Goal: Transaction & Acquisition: Purchase product/service

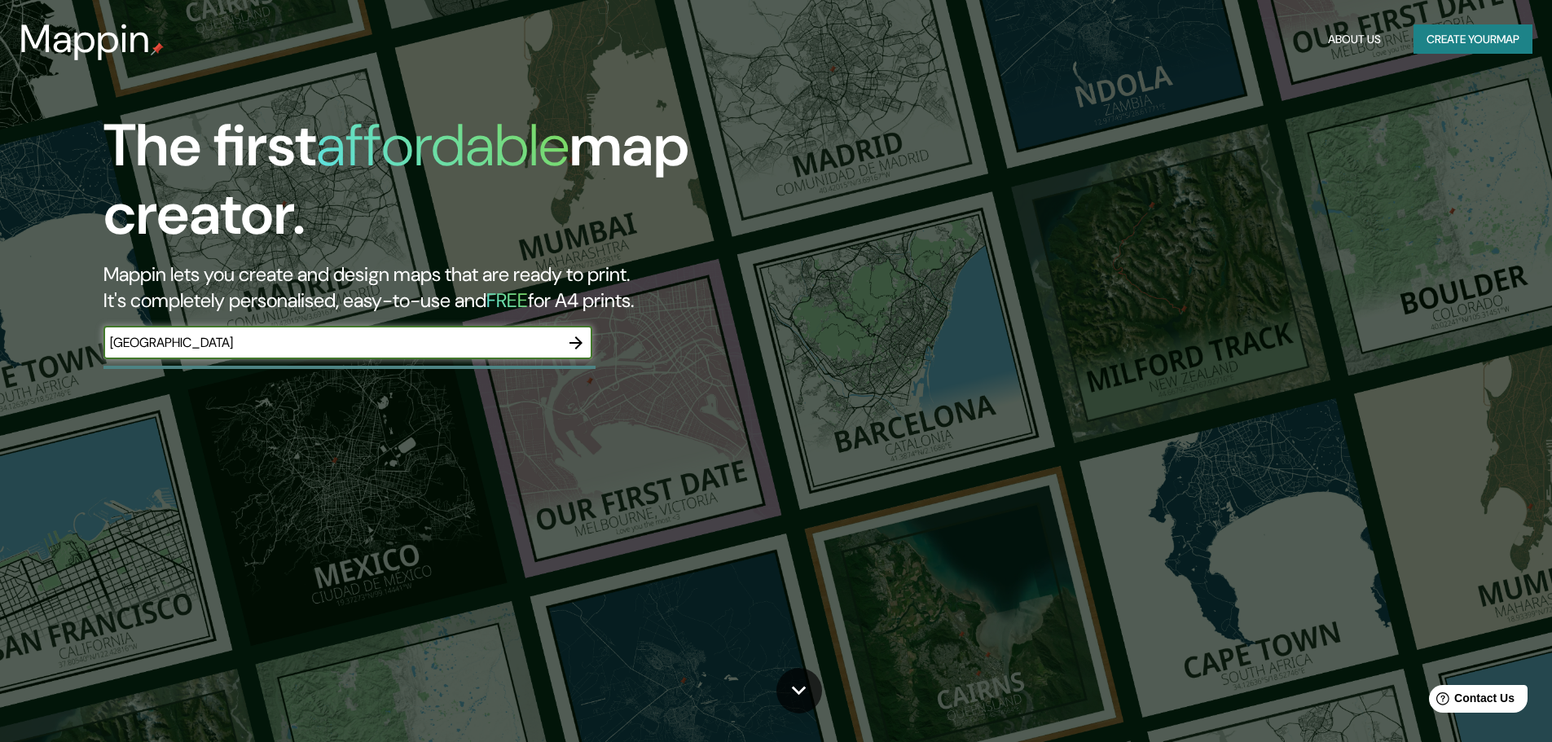
type input "[GEOGRAPHIC_DATA]"
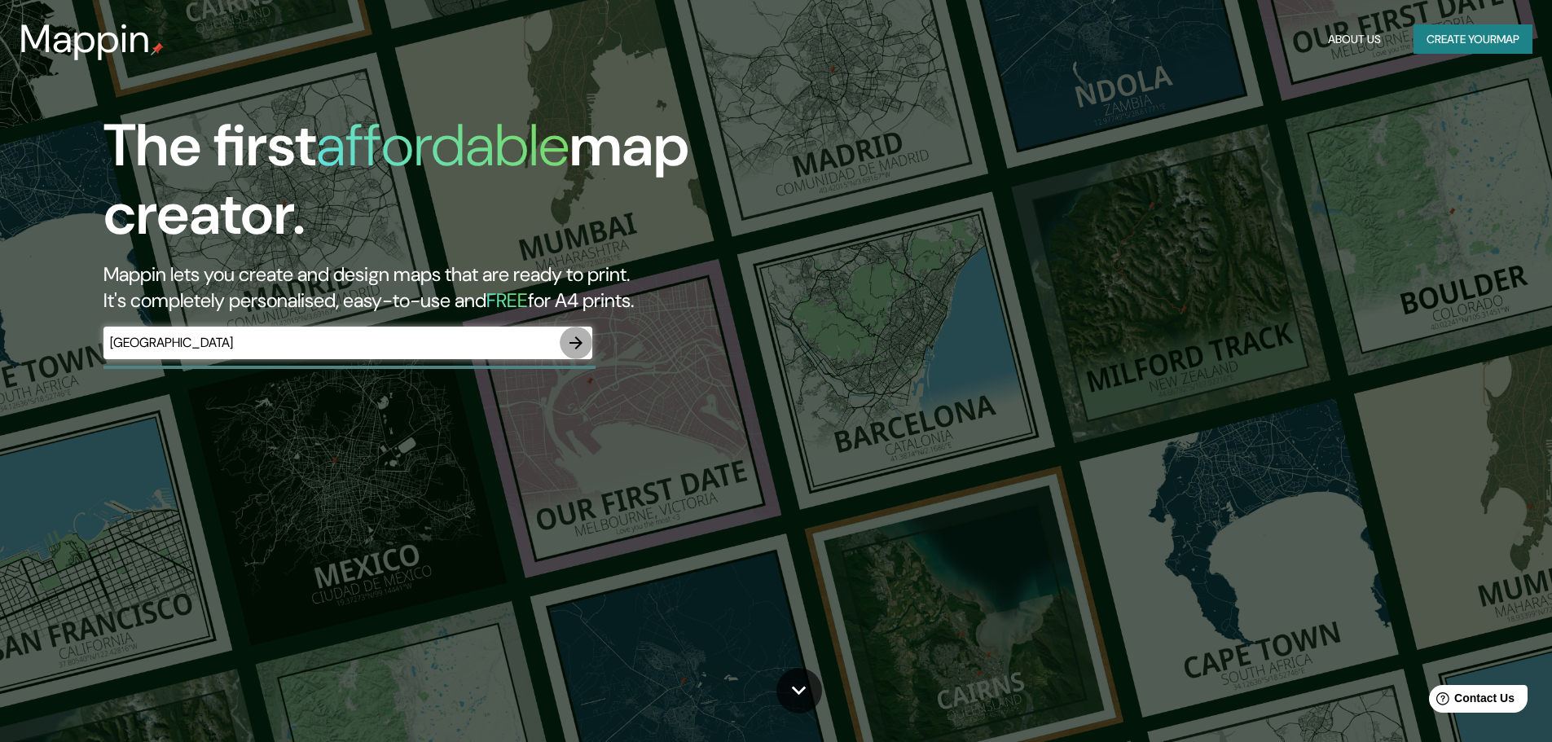
click at [575, 336] on icon "button" at bounding box center [576, 343] width 20 height 20
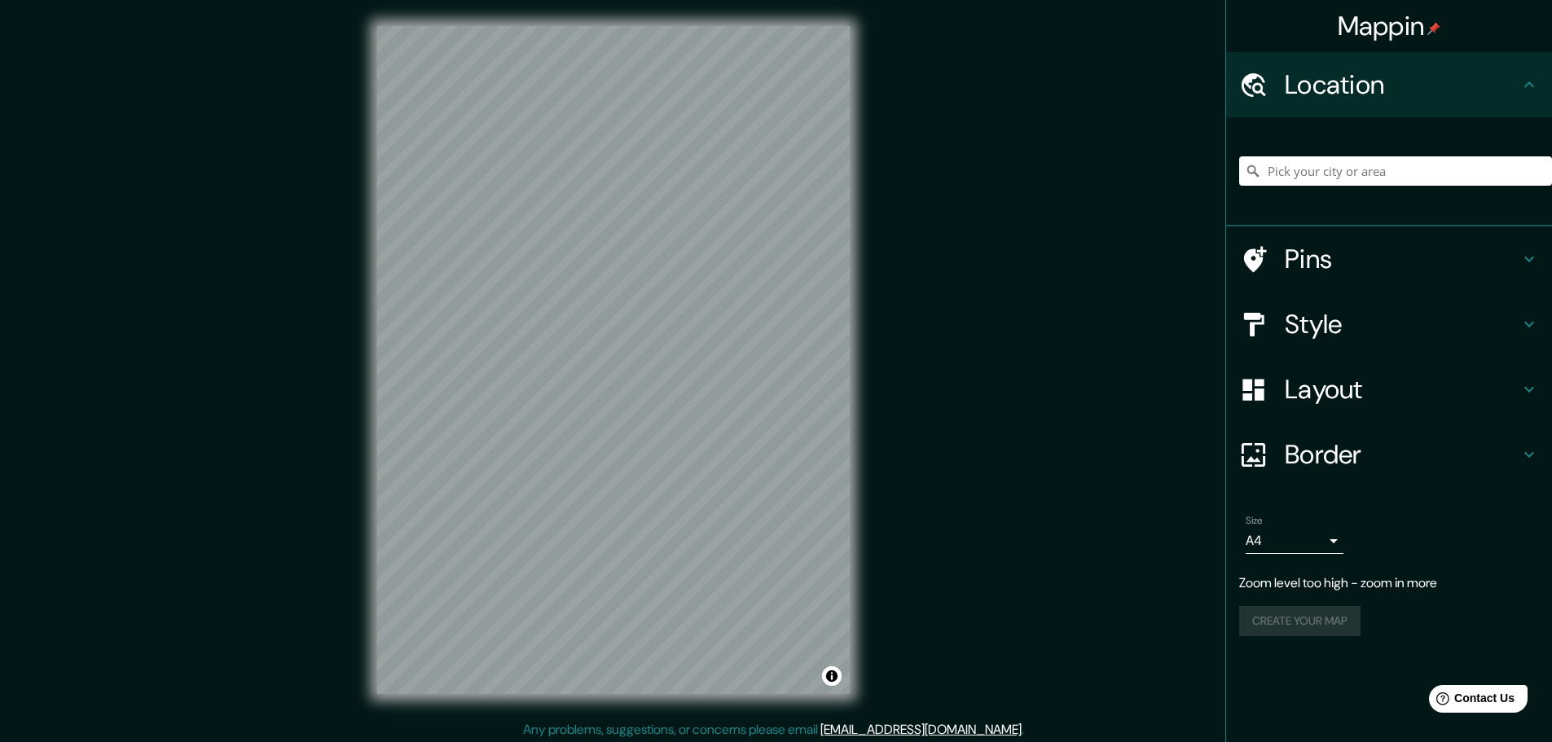
click at [1315, 268] on h4 "Pins" at bounding box center [1402, 259] width 235 height 33
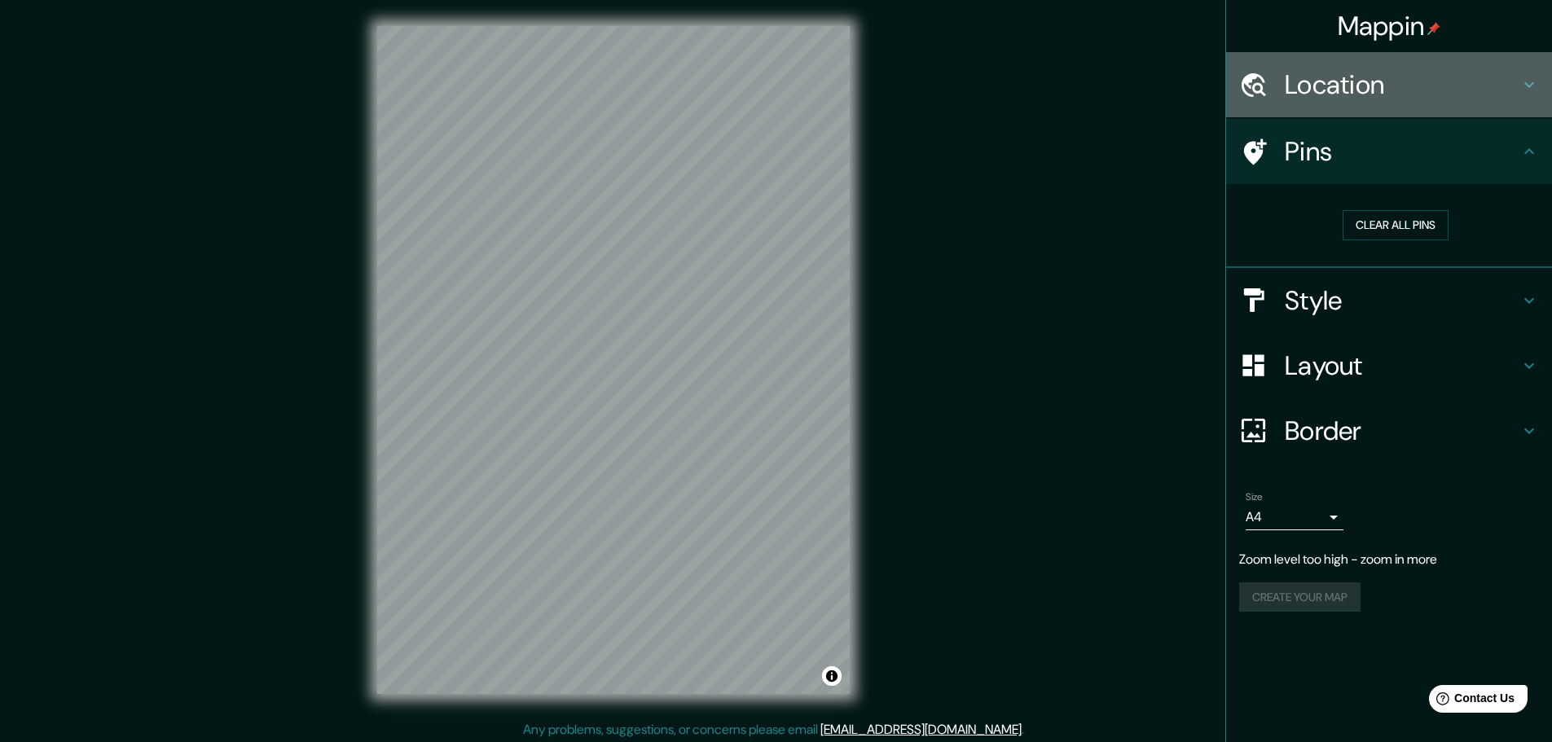
click at [1318, 93] on h4 "Location" at bounding box center [1402, 84] width 235 height 33
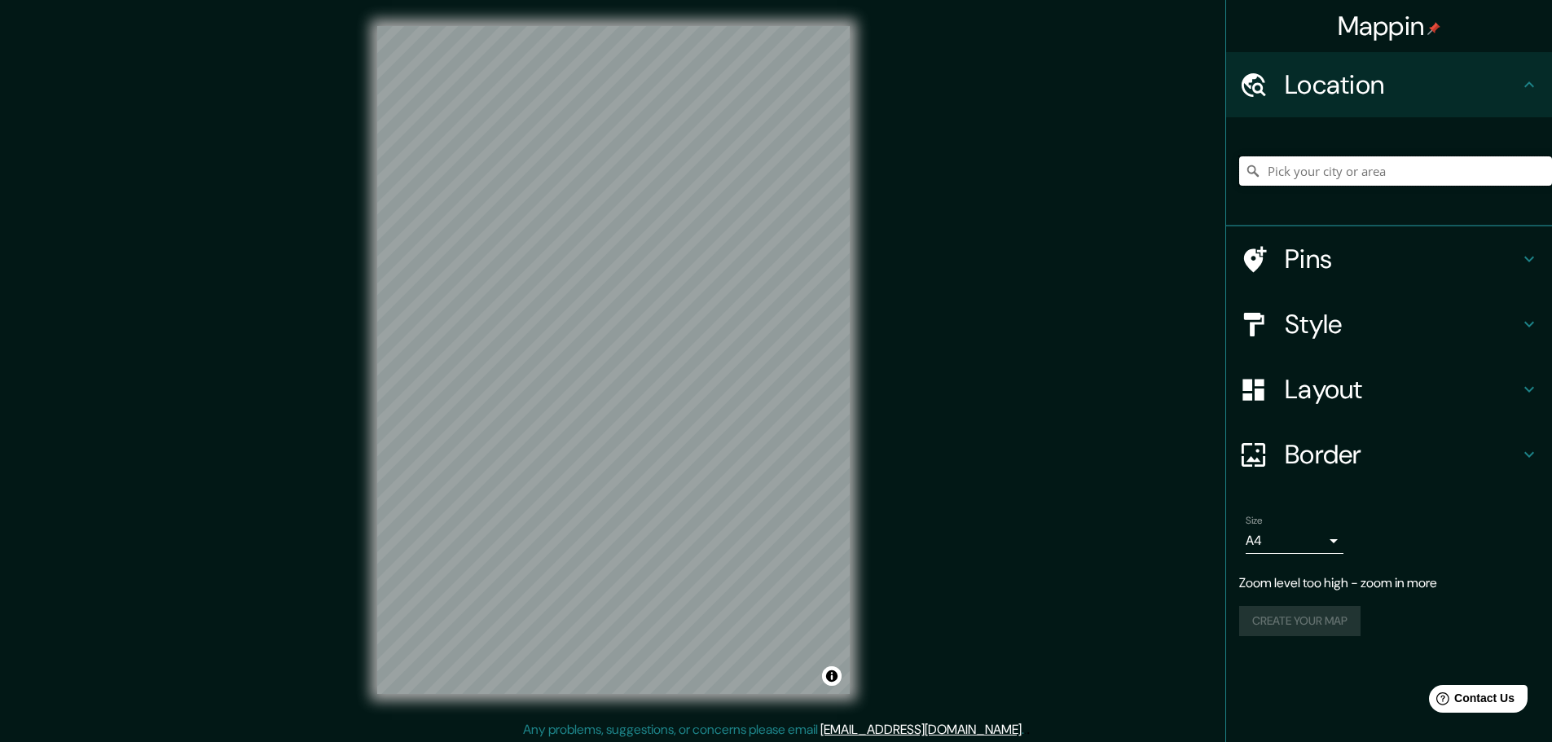
click at [1319, 180] on input "Pick your city or area" at bounding box center [1395, 170] width 313 height 29
paste input "[GEOGRAPHIC_DATA]"
click at [1311, 253] on h4 "Pins" at bounding box center [1402, 259] width 235 height 33
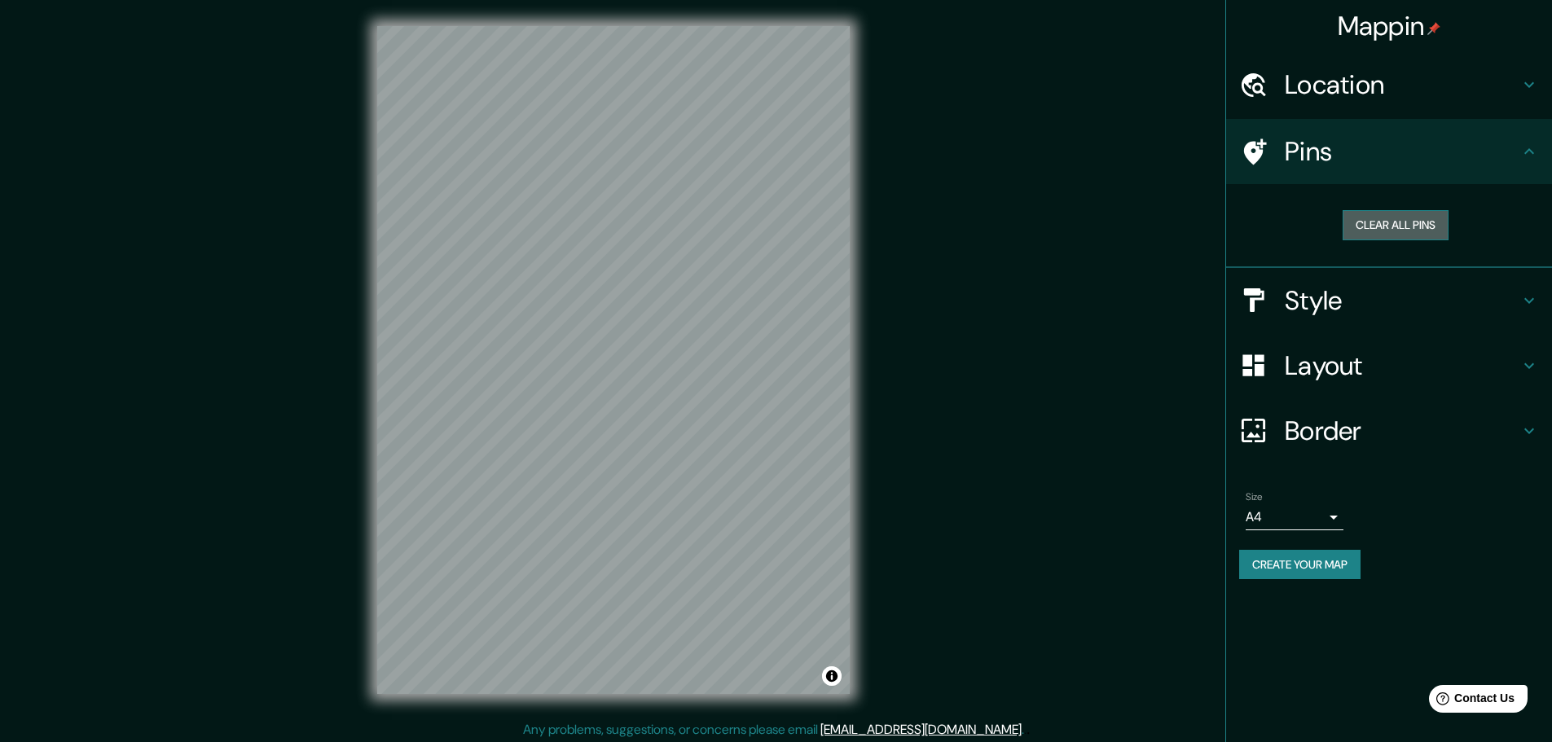
click at [1377, 224] on button "Clear all pins" at bounding box center [1395, 225] width 106 height 30
drag, startPoint x: 695, startPoint y: 384, endPoint x: 727, endPoint y: 389, distance: 32.8
click at [727, 389] on div at bounding box center [729, 387] width 13 height 13
click at [1378, 227] on button "Clear all pins" at bounding box center [1395, 225] width 106 height 30
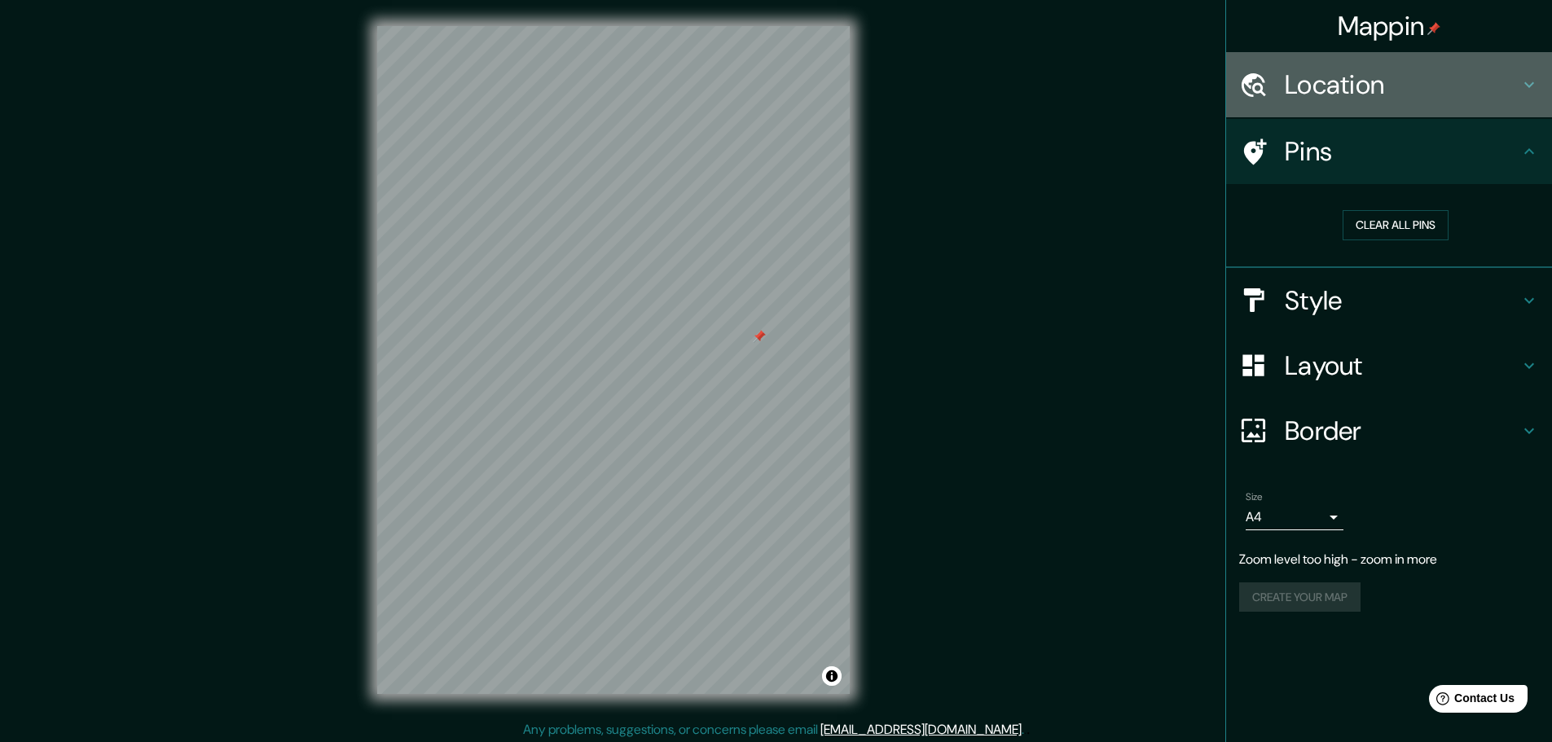
click at [1311, 88] on h4 "Location" at bounding box center [1402, 84] width 235 height 33
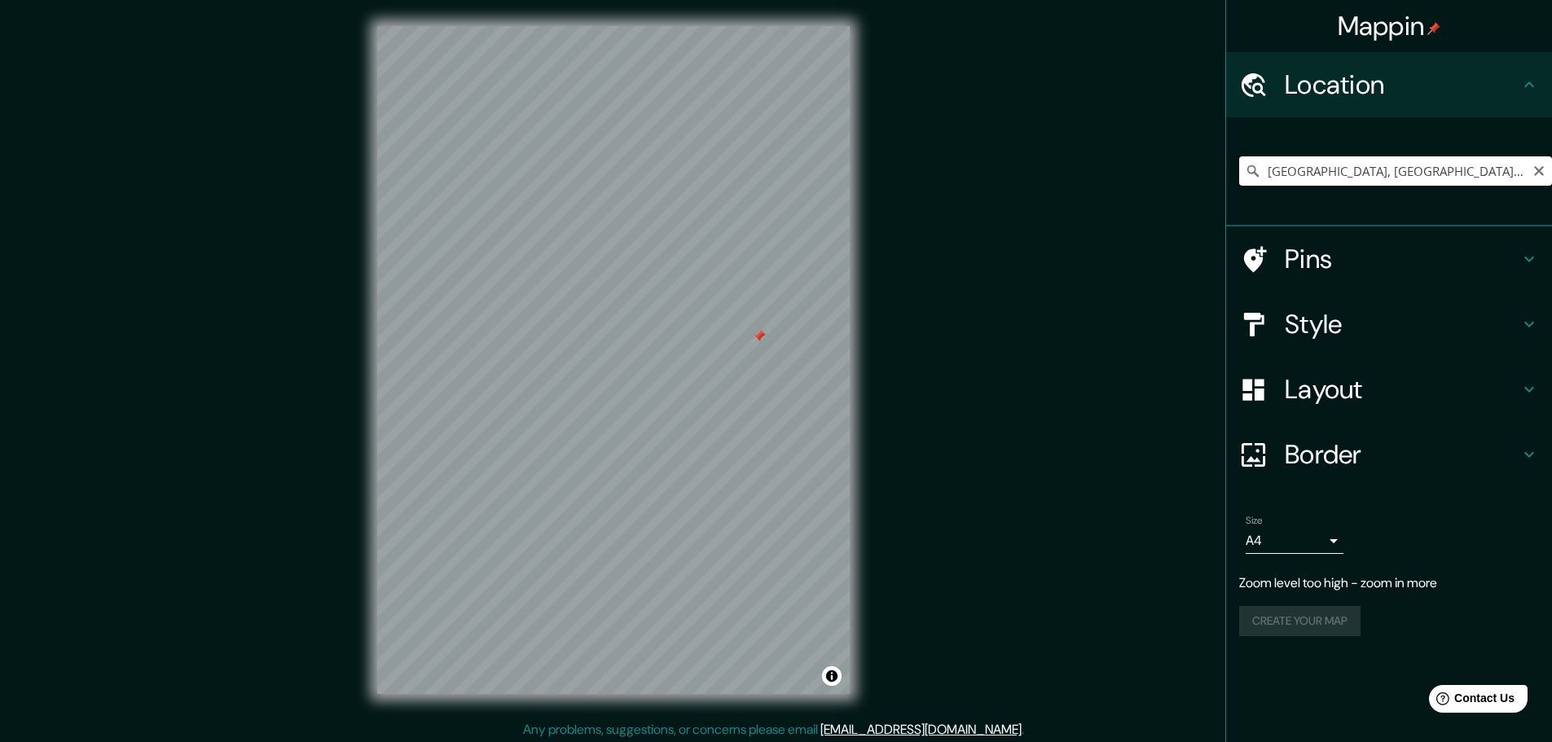
click at [1290, 185] on input "[GEOGRAPHIC_DATA], [GEOGRAPHIC_DATA], [GEOGRAPHIC_DATA]" at bounding box center [1395, 170] width 313 height 29
click at [1304, 177] on input "[GEOGRAPHIC_DATA], [GEOGRAPHIC_DATA], [GEOGRAPHIC_DATA]" at bounding box center [1395, 170] width 313 height 29
click at [1313, 171] on input "[GEOGRAPHIC_DATA], [GEOGRAPHIC_DATA], [GEOGRAPHIC_DATA]" at bounding box center [1395, 170] width 313 height 29
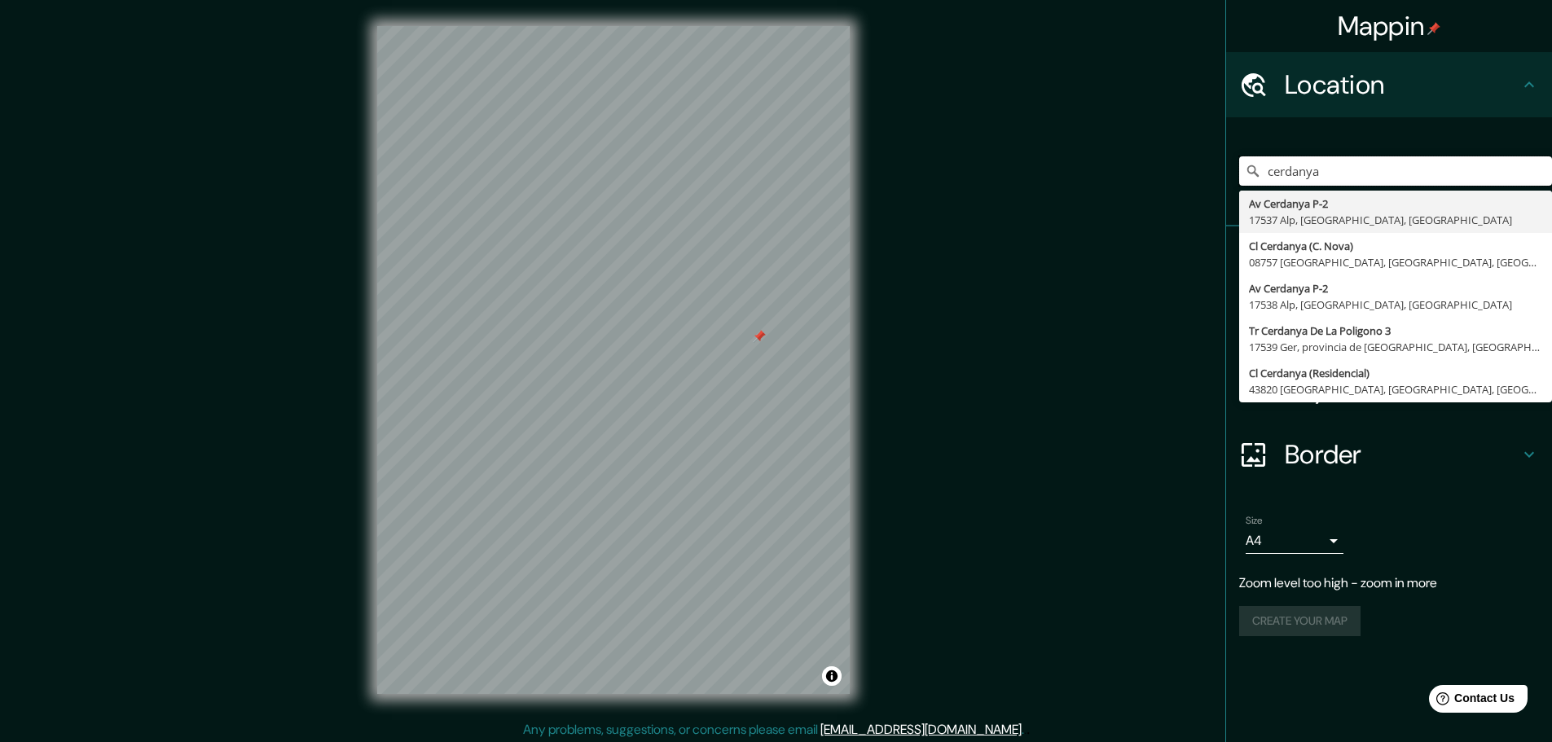
drag, startPoint x: 1344, startPoint y: 170, endPoint x: 1058, endPoint y: 195, distance: 286.9
click at [1058, 195] on div "Mappin Location cerdanya [STREET_ADDRESS] Cl Cerdanya (C. Nova) 08757 [GEOGRAPH…" at bounding box center [776, 373] width 1552 height 746
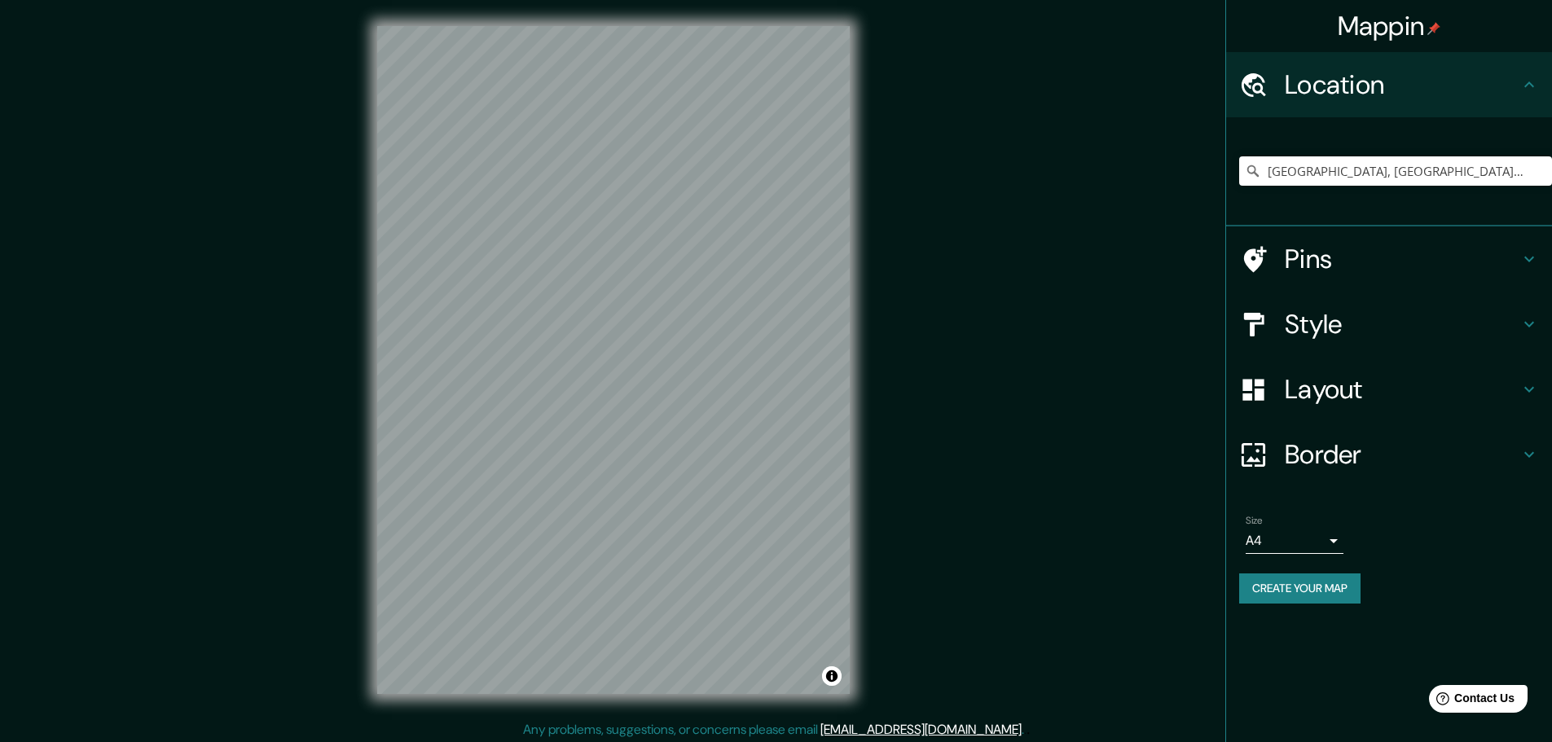
click at [1324, 393] on h4 "Layout" at bounding box center [1402, 389] width 235 height 33
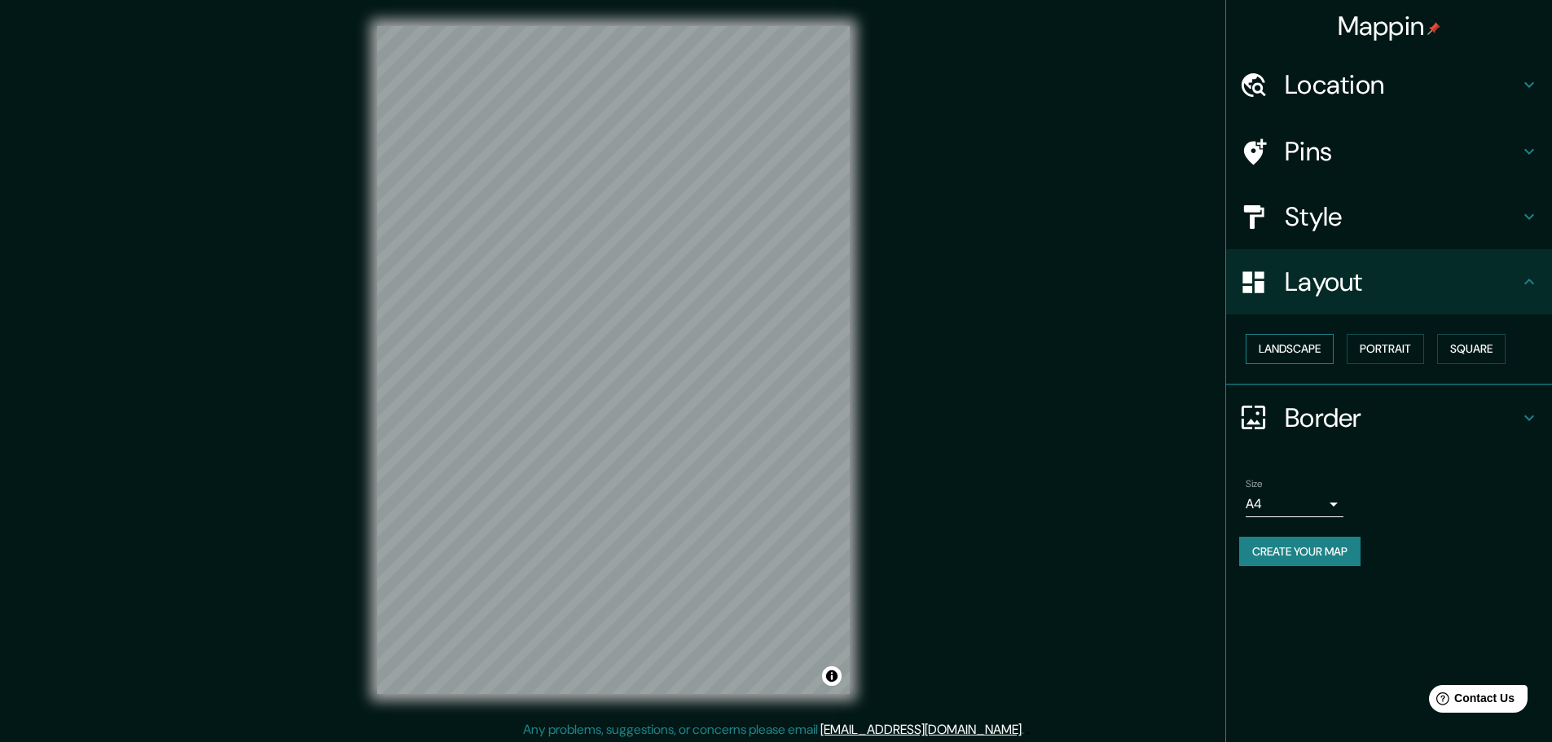
click at [1298, 338] on button "Landscape" at bounding box center [1289, 349] width 88 height 30
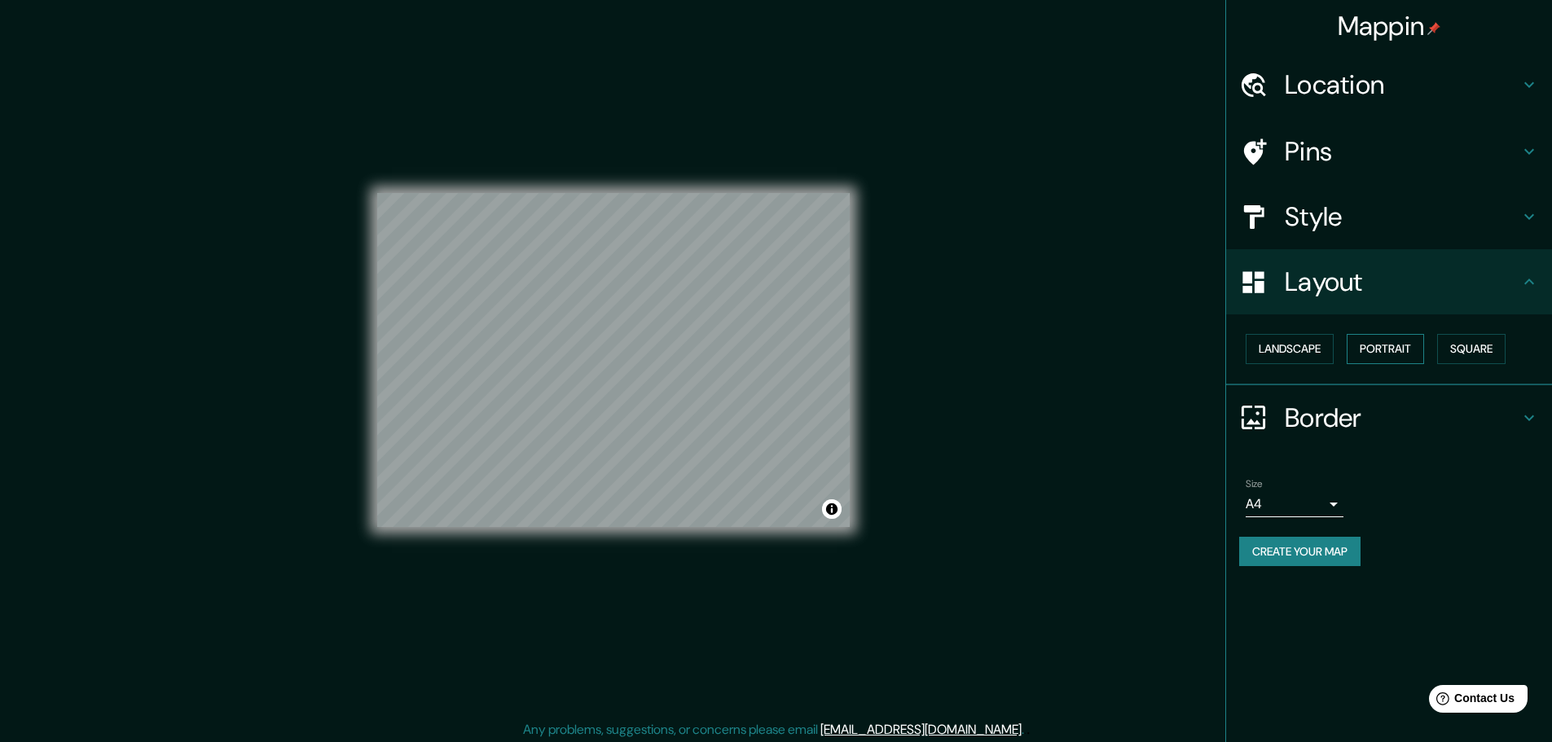
drag, startPoint x: 1380, startPoint y: 339, endPoint x: 1388, endPoint y: 342, distance: 8.8
click at [1381, 339] on button "Portrait" at bounding box center [1384, 349] width 77 height 30
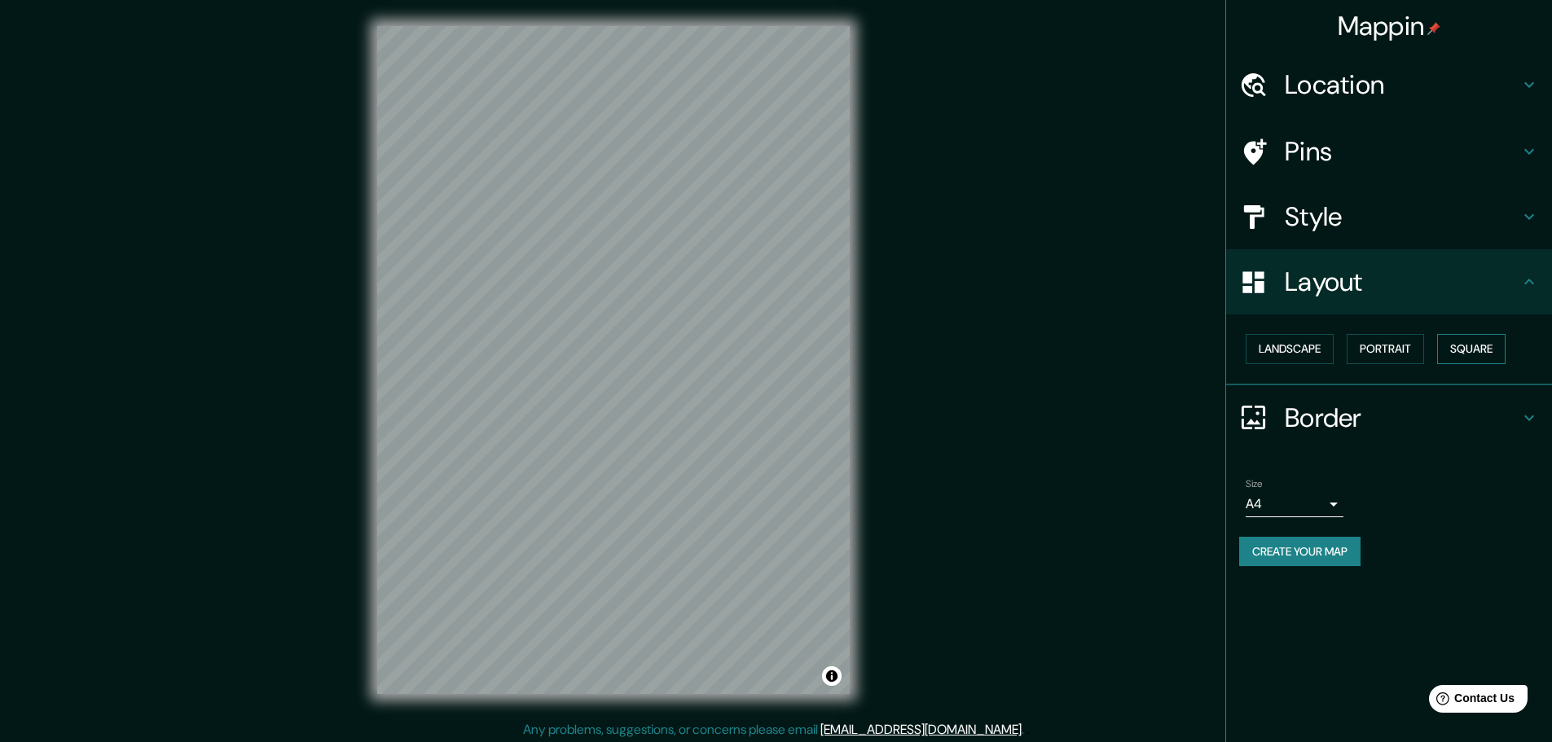
click at [1467, 349] on button "Square" at bounding box center [1471, 349] width 68 height 30
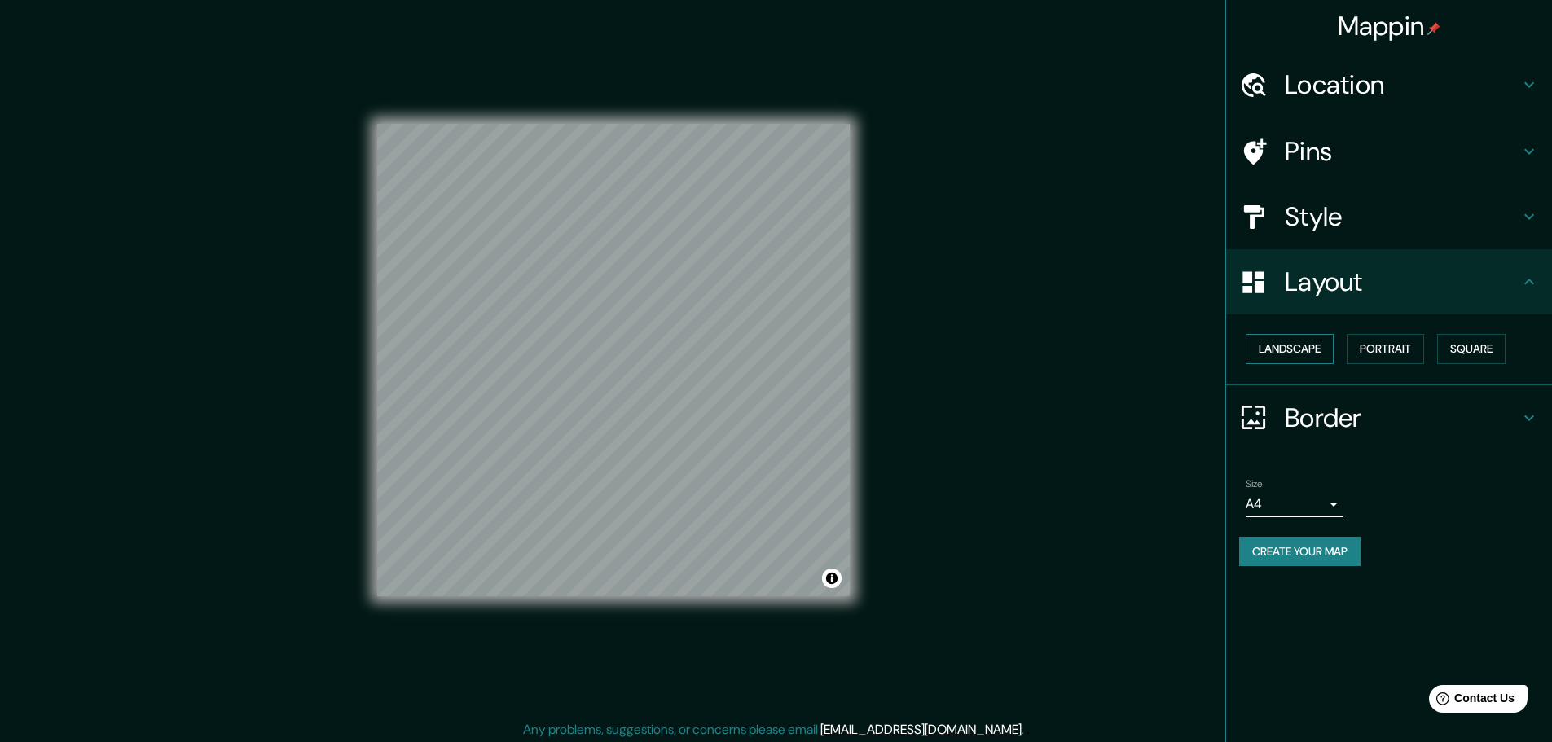
click at [1288, 353] on button "Landscape" at bounding box center [1289, 349] width 88 height 30
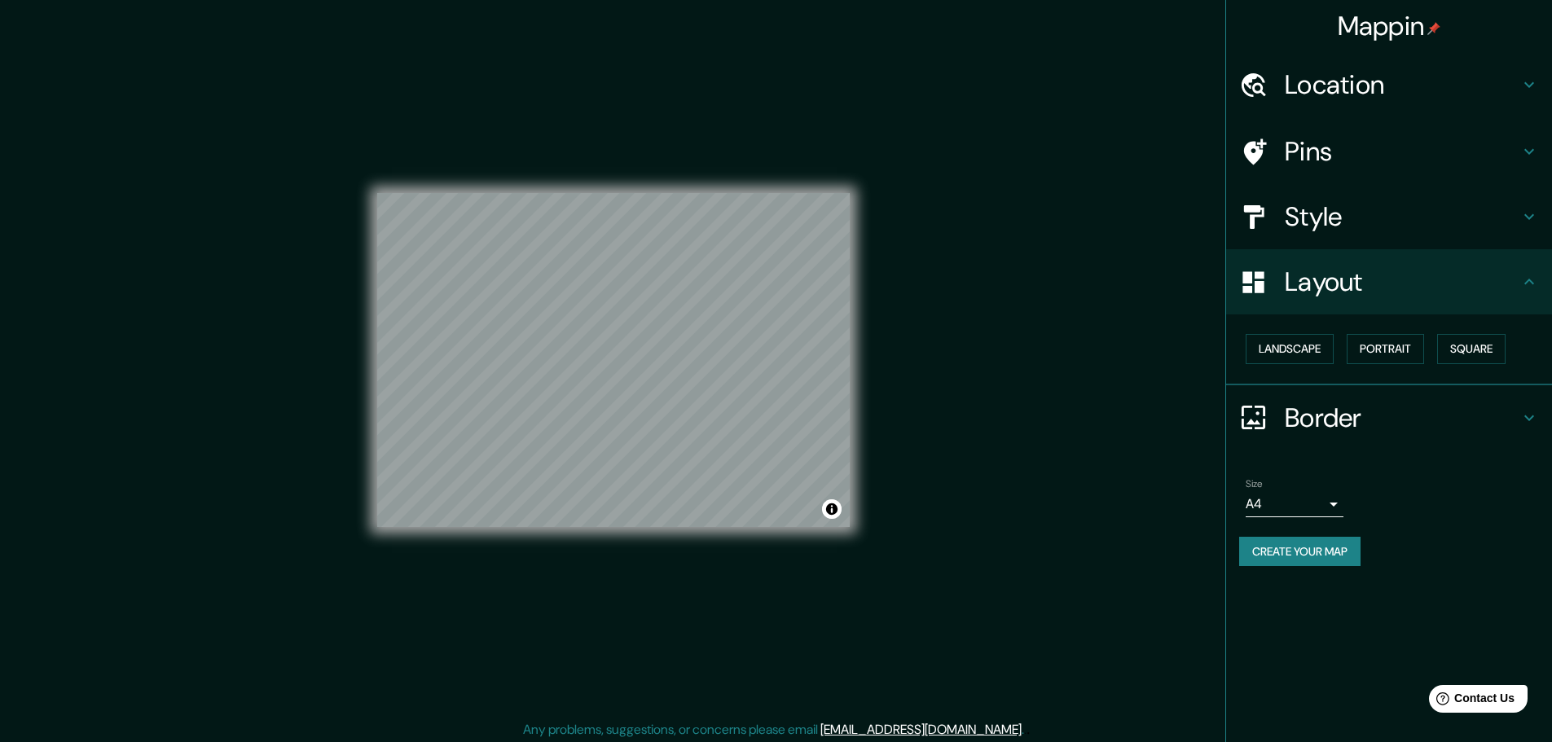
click at [1301, 217] on h4 "Style" at bounding box center [1402, 216] width 235 height 33
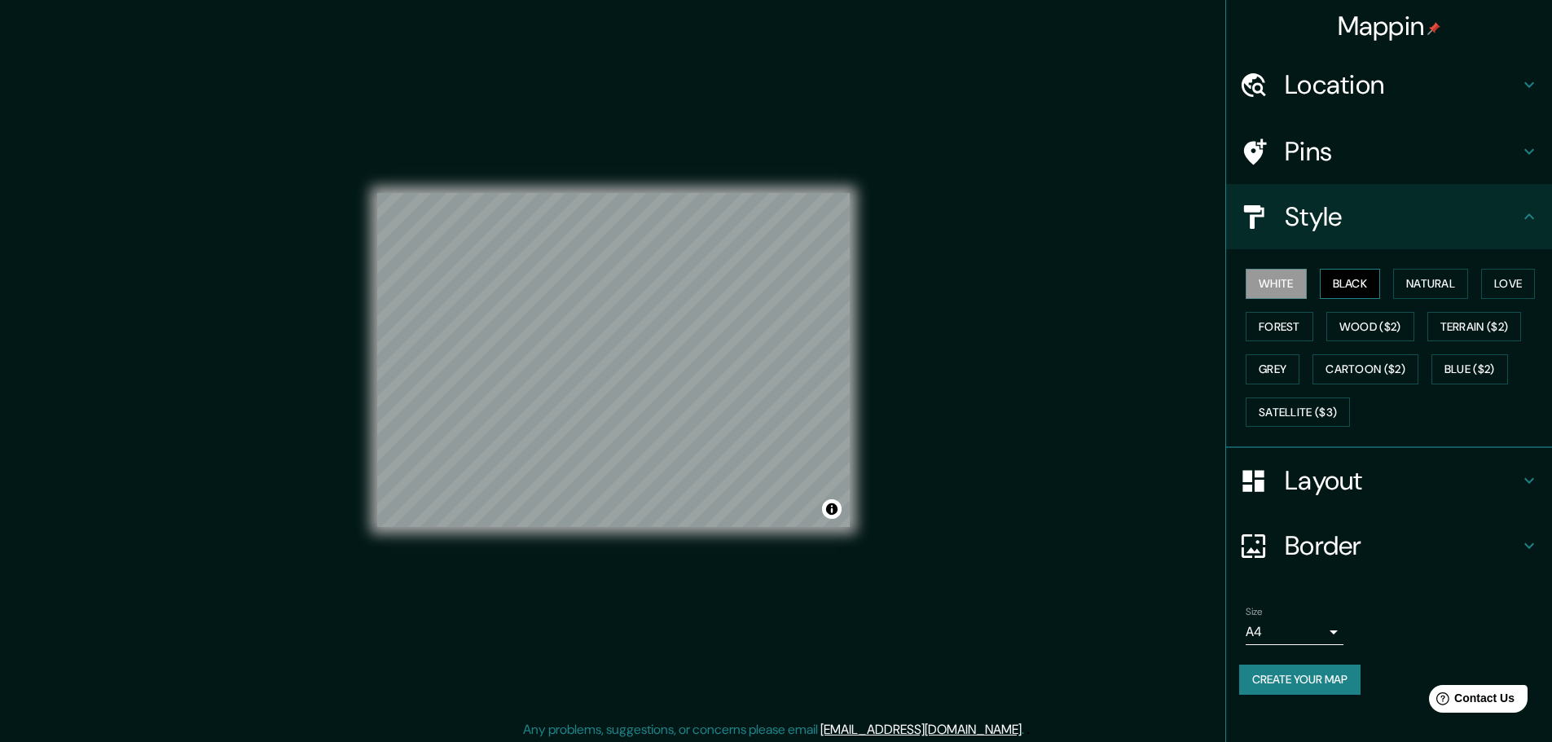
click at [1362, 283] on button "Black" at bounding box center [1350, 284] width 61 height 30
click at [1421, 275] on button "Natural" at bounding box center [1430, 284] width 75 height 30
click at [1305, 327] on button "Forest" at bounding box center [1279, 327] width 68 height 30
click at [1333, 323] on button "Wood ($2)" at bounding box center [1370, 327] width 88 height 30
click at [1450, 333] on button "Terrain ($2)" at bounding box center [1474, 327] width 94 height 30
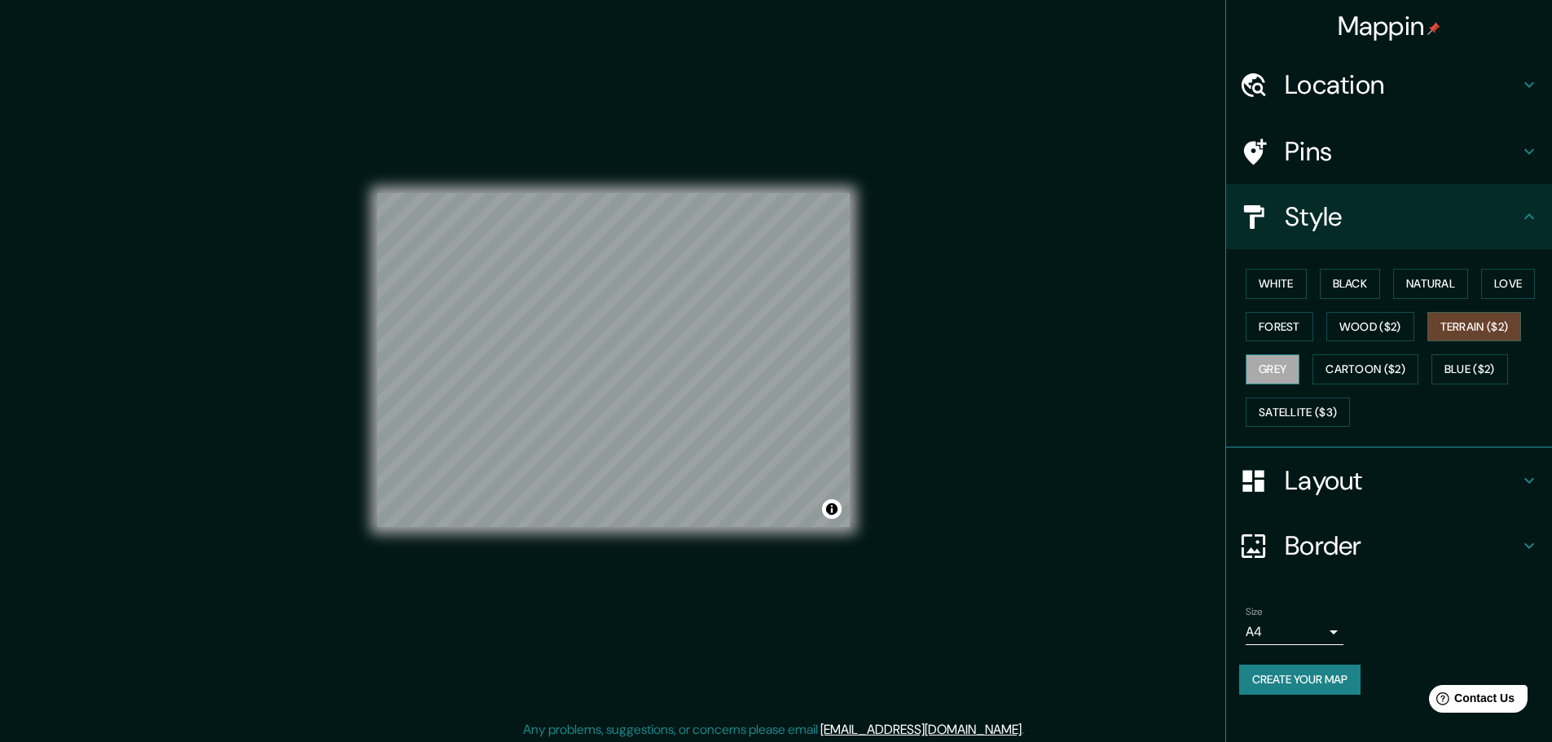
click at [1276, 373] on button "Grey" at bounding box center [1272, 369] width 54 height 30
click at [1341, 368] on button "Cartoon ($2)" at bounding box center [1365, 369] width 106 height 30
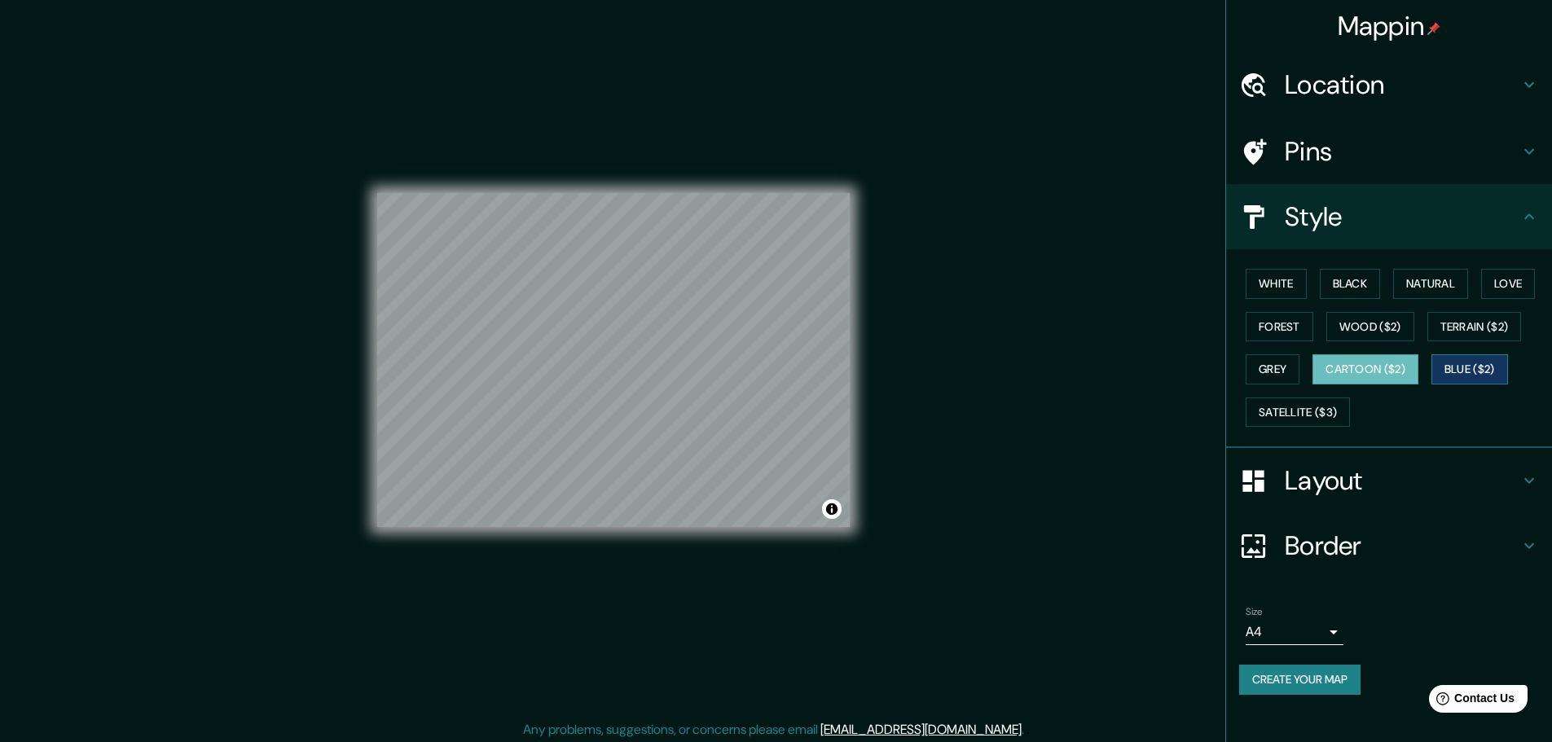
click at [1455, 361] on button "Blue ($2)" at bounding box center [1469, 369] width 77 height 30
click at [1361, 366] on button "Cartoon ($2)" at bounding box center [1365, 369] width 106 height 30
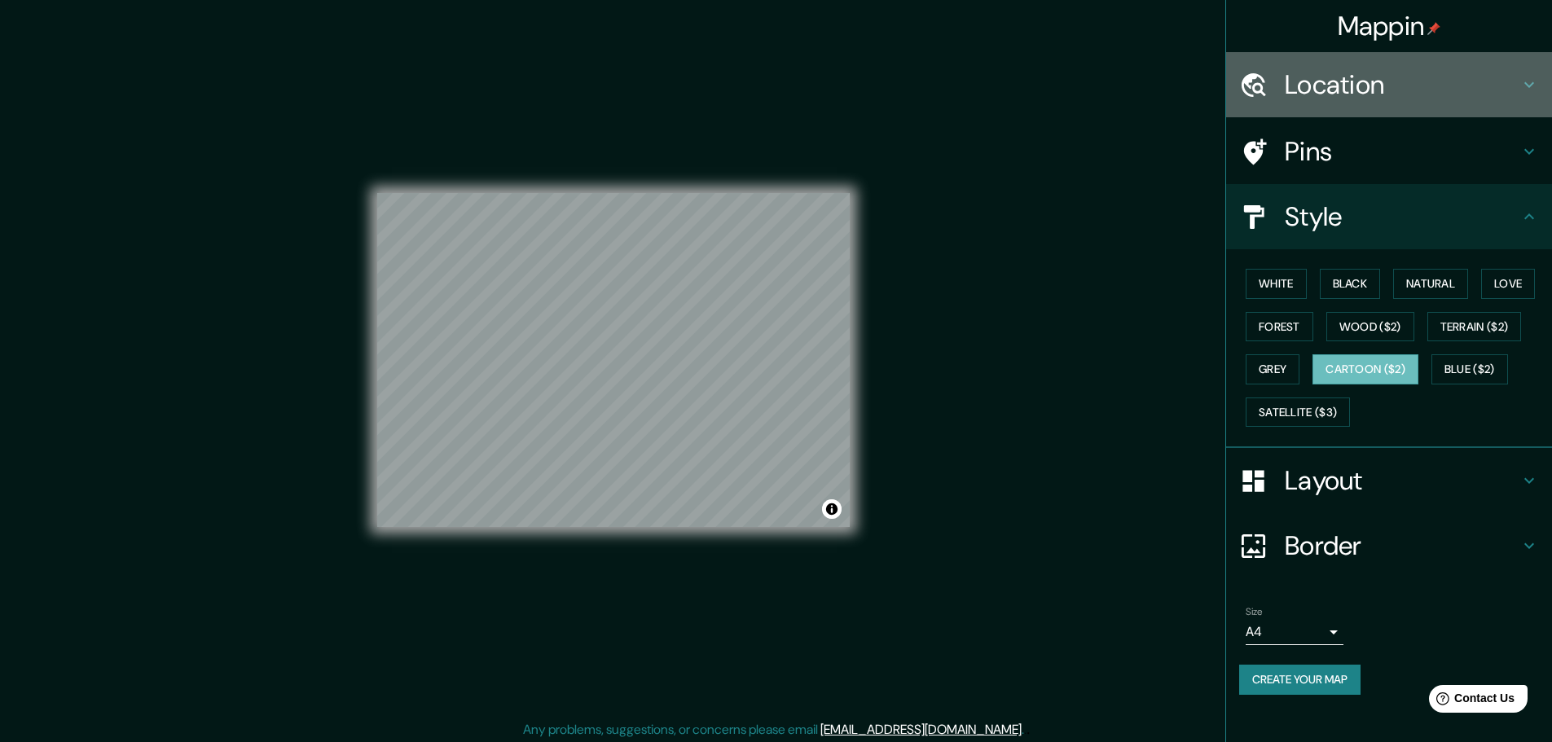
click at [1332, 88] on h4 "Location" at bounding box center [1402, 84] width 235 height 33
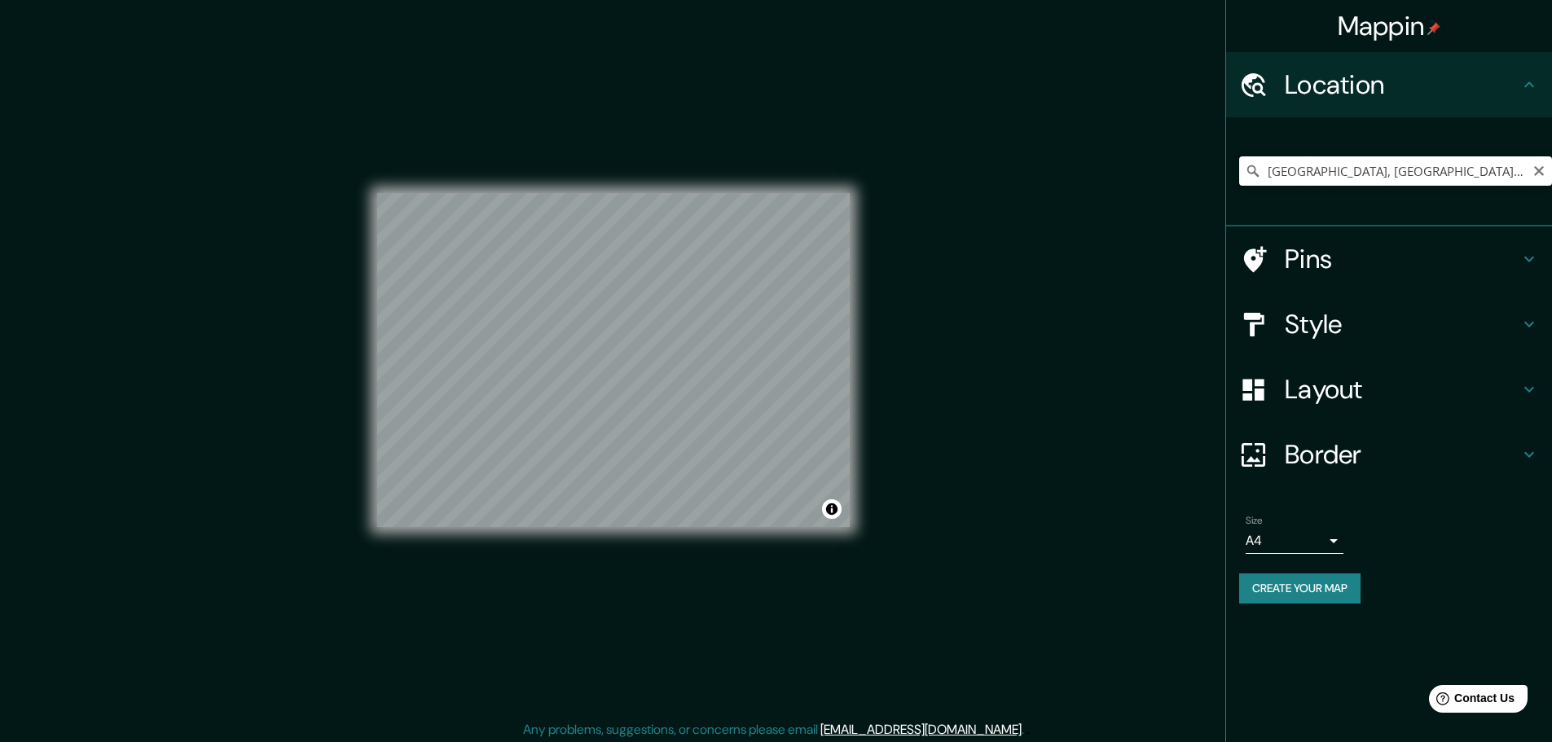
click at [1311, 172] on input "[GEOGRAPHIC_DATA], [GEOGRAPHIC_DATA], [GEOGRAPHIC_DATA]" at bounding box center [1395, 170] width 313 height 29
paste input "[GEOGRAPHIC_DATA]"
click at [1354, 254] on h4 "Pins" at bounding box center [1402, 259] width 235 height 33
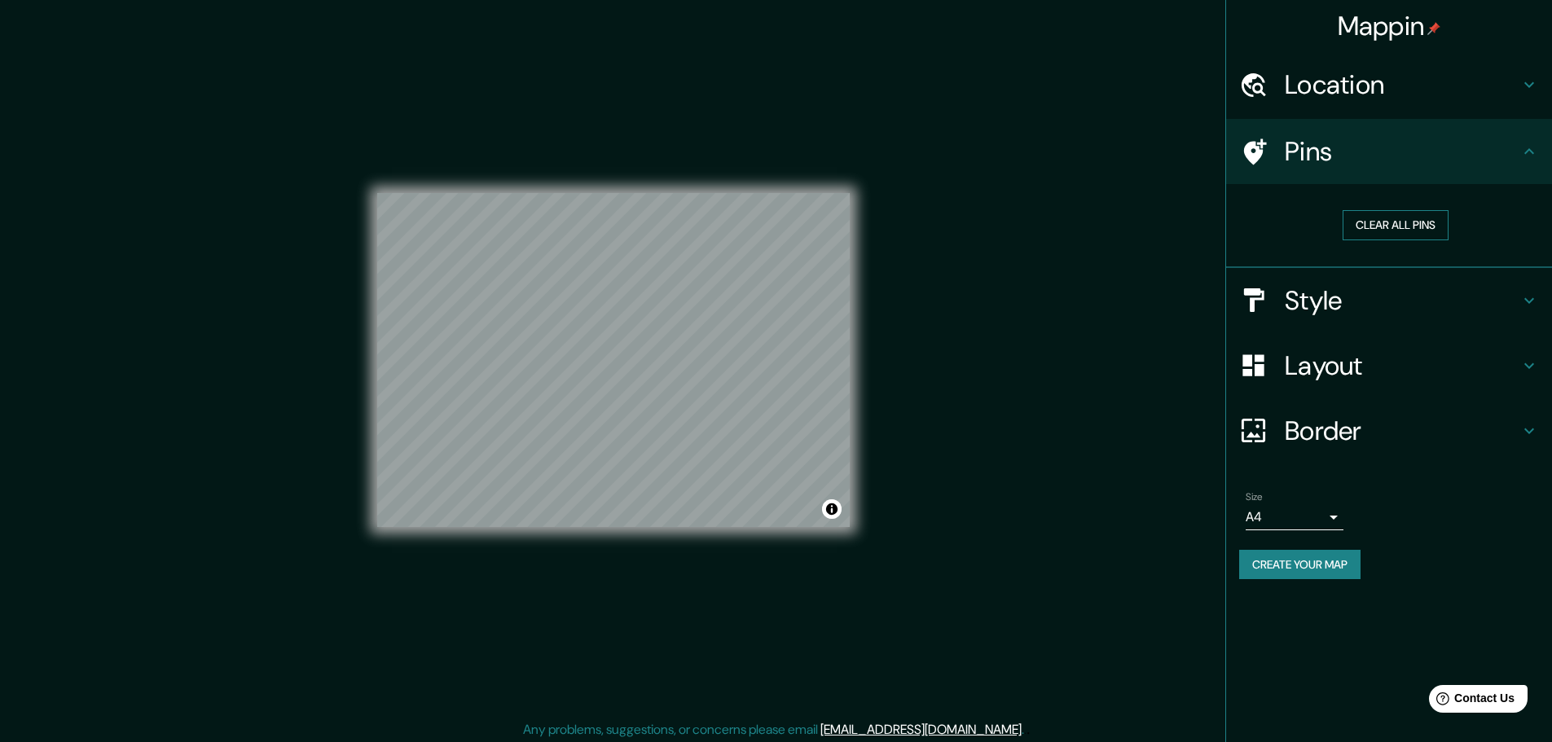
click at [1390, 222] on button "Clear all pins" at bounding box center [1395, 225] width 106 height 30
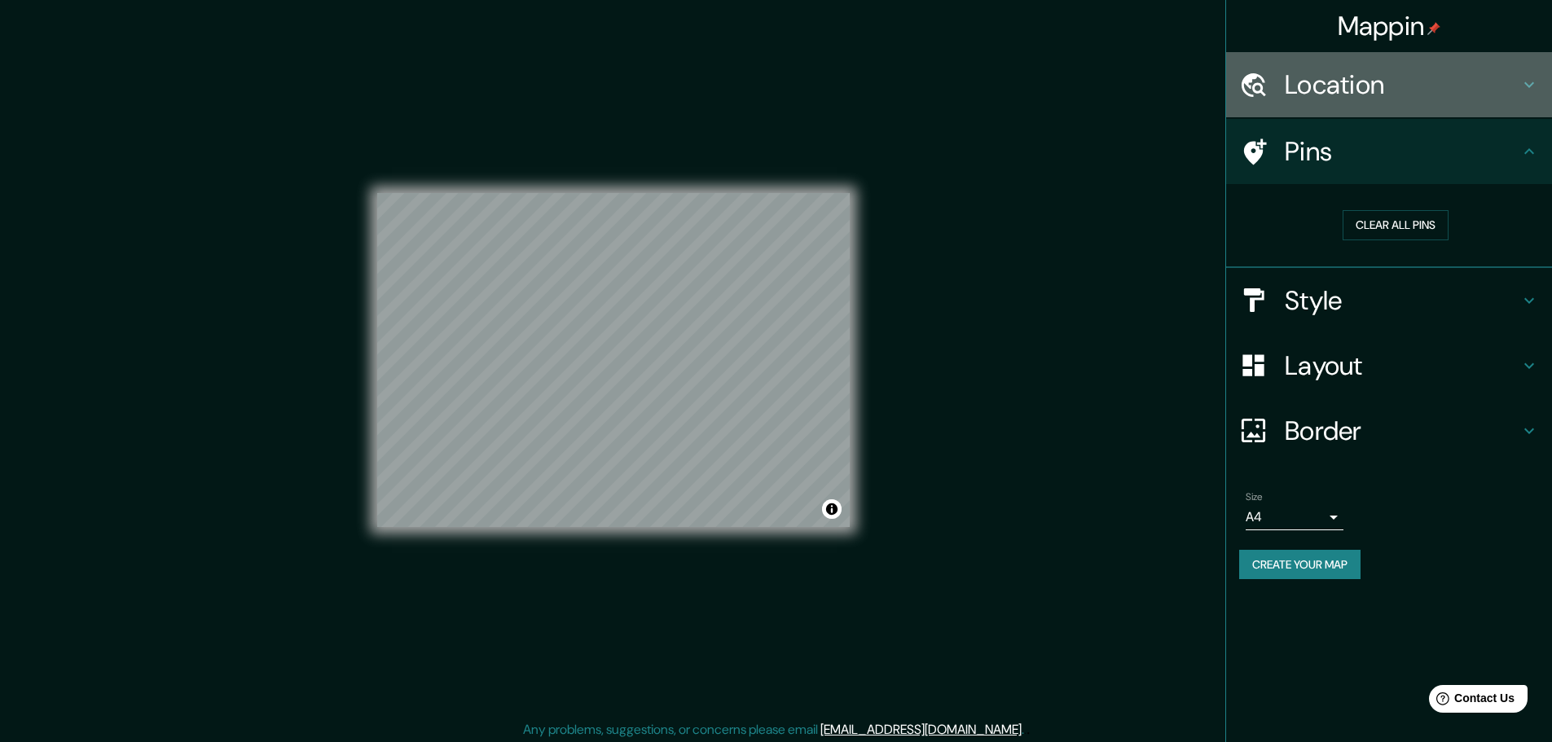
click at [1336, 81] on h4 "Location" at bounding box center [1402, 84] width 235 height 33
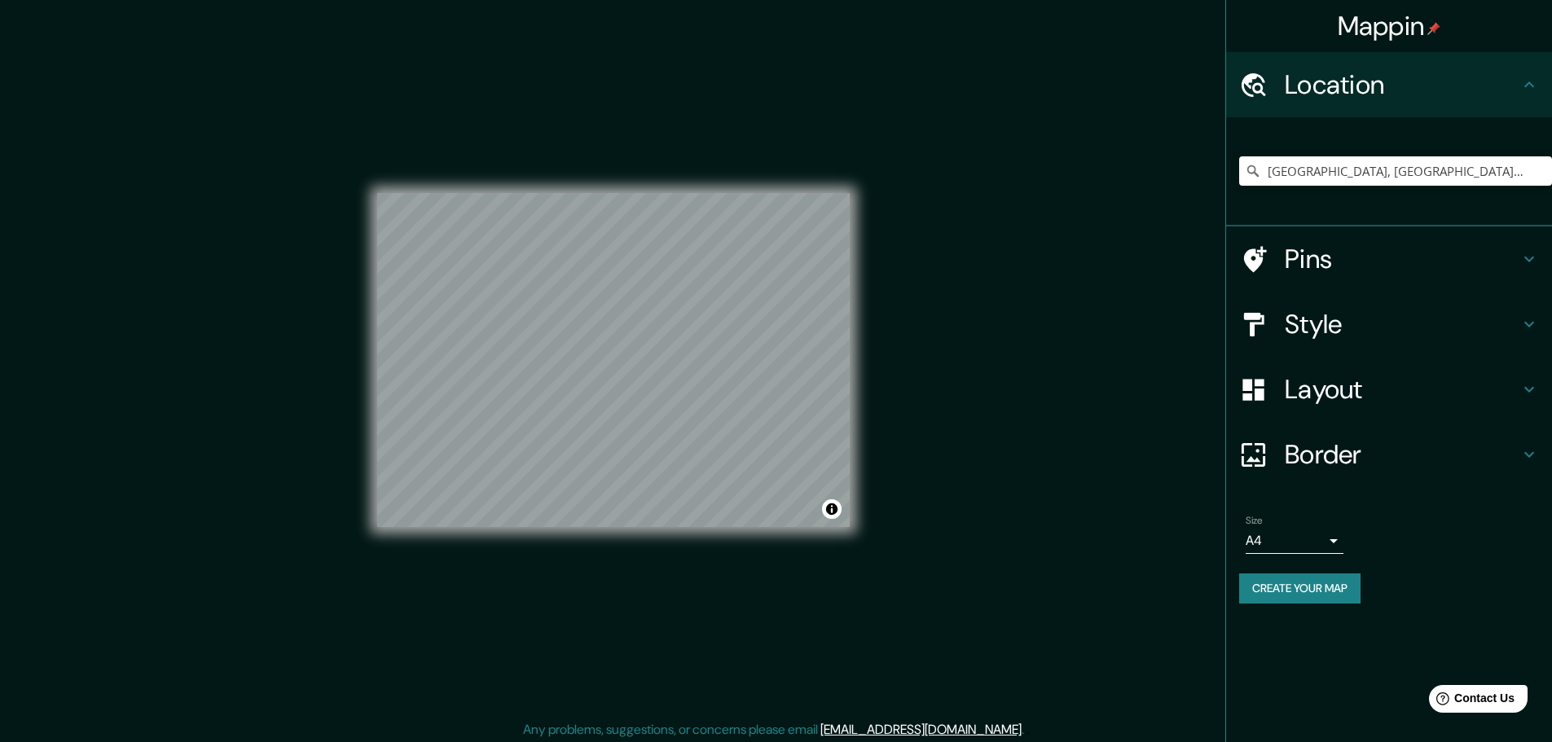
scroll to position [4, 0]
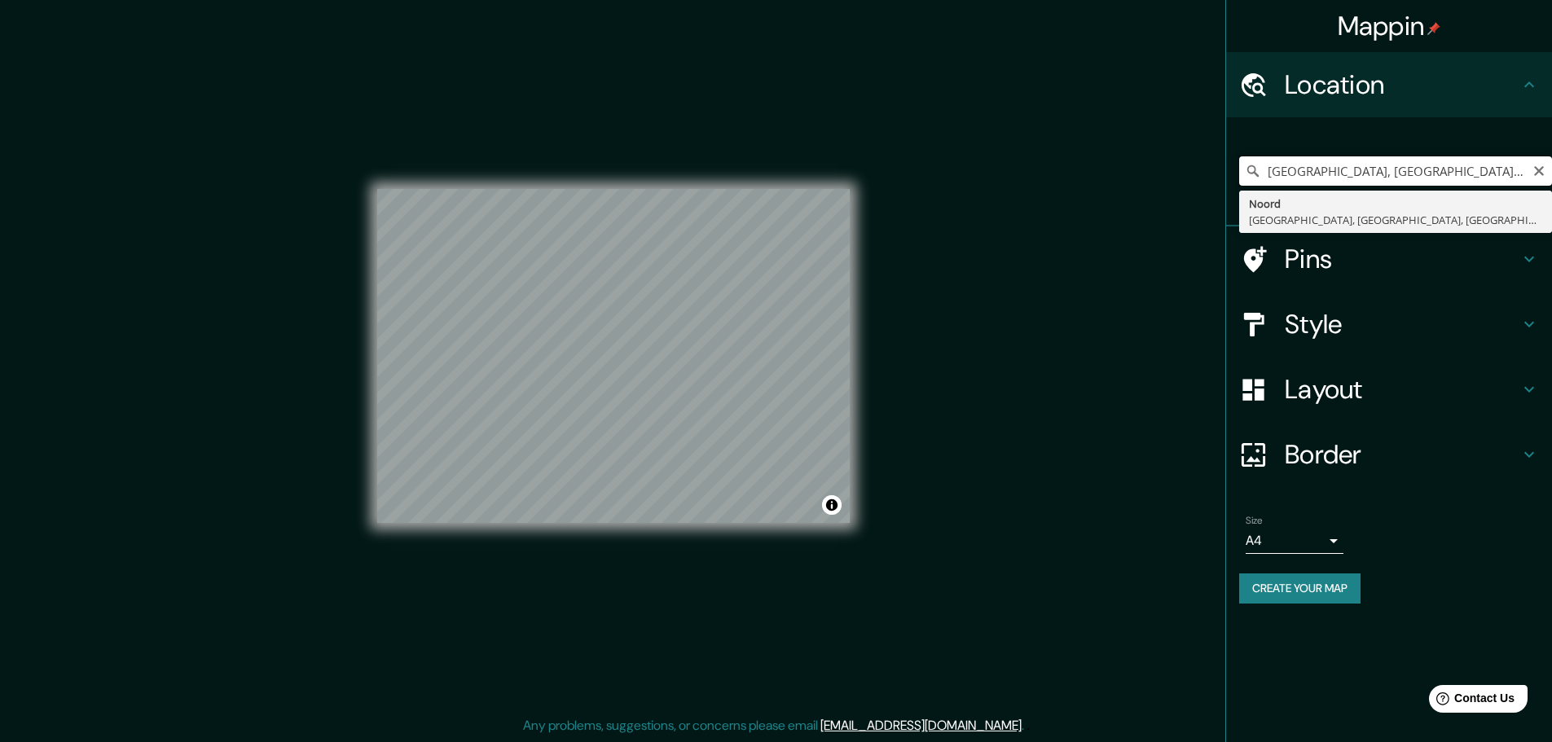
click at [1315, 173] on input "[GEOGRAPHIC_DATA], [GEOGRAPHIC_DATA], [GEOGRAPHIC_DATA], [GEOGRAPHIC_DATA]" at bounding box center [1395, 170] width 313 height 29
paste input "[STREET_ADDRESS]"
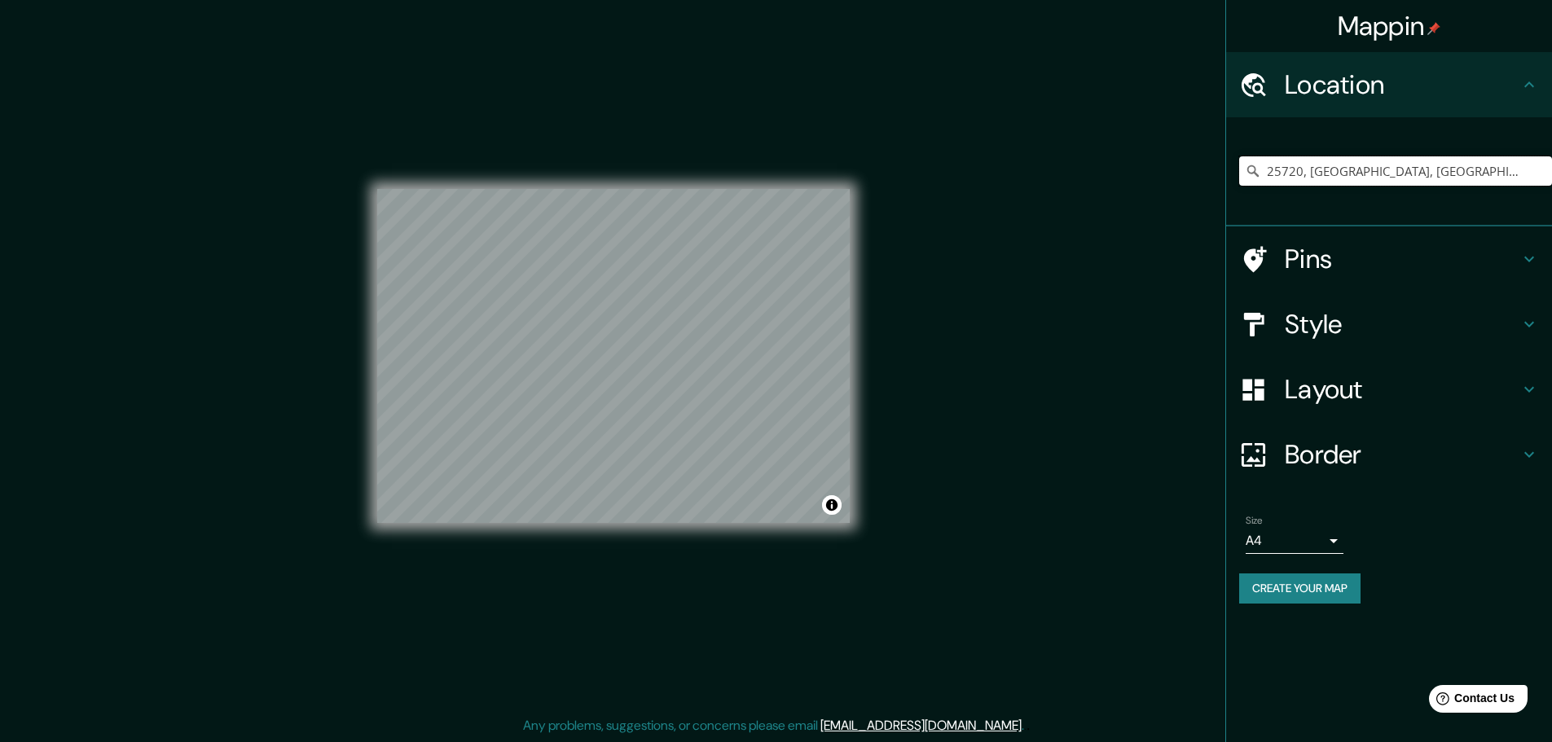
scroll to position [0, 0]
type input "25720, [GEOGRAPHIC_DATA], [GEOGRAPHIC_DATA], [GEOGRAPHIC_DATA]"
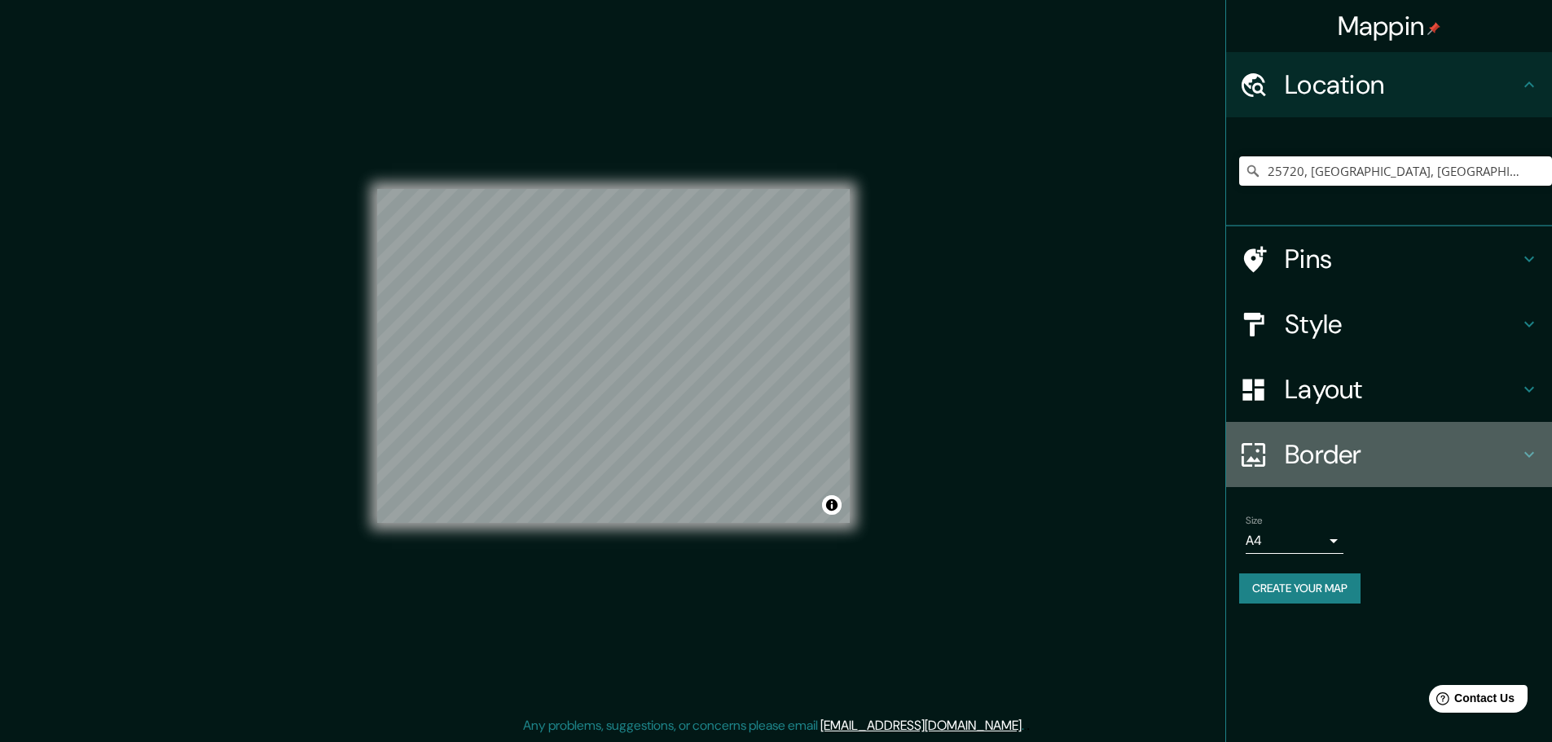
click at [1317, 451] on h4 "Border" at bounding box center [1402, 454] width 235 height 33
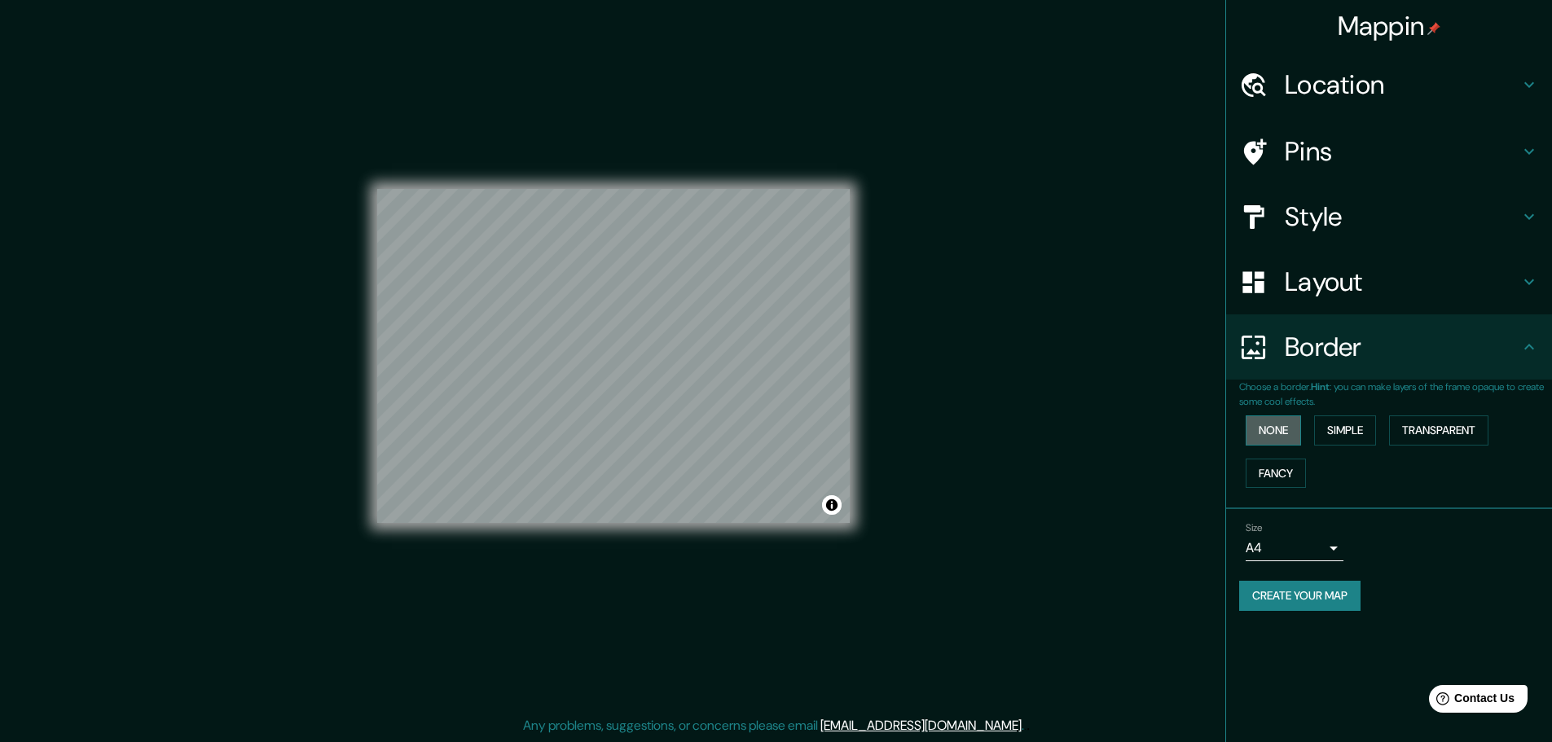
click at [1263, 432] on button "None" at bounding box center [1272, 430] width 55 height 30
click at [1350, 428] on button "Simple" at bounding box center [1345, 430] width 62 height 30
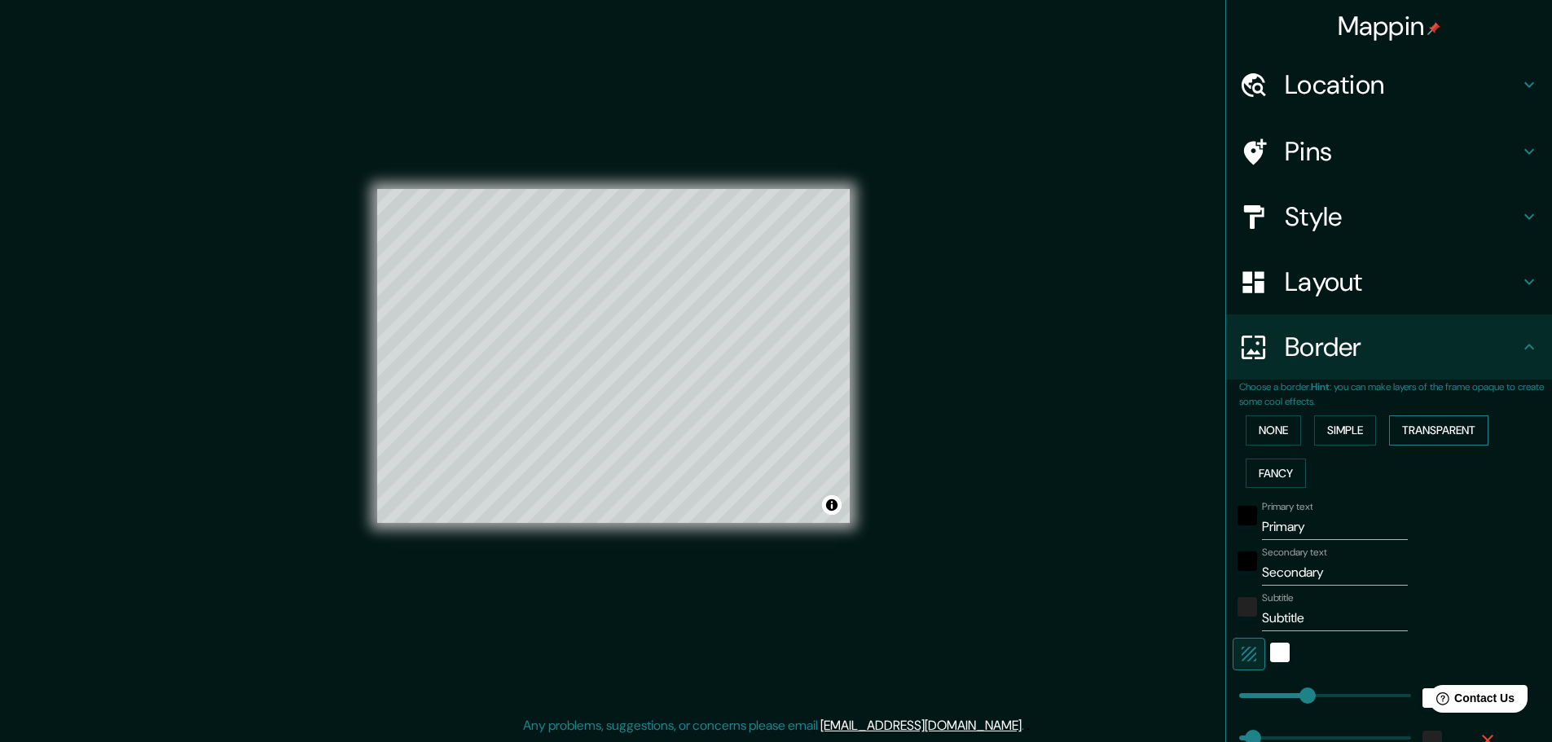
click at [1430, 433] on button "Transparent" at bounding box center [1438, 430] width 99 height 30
click at [1258, 469] on button "Fancy" at bounding box center [1275, 474] width 60 height 30
click at [1265, 438] on button "None" at bounding box center [1272, 430] width 55 height 30
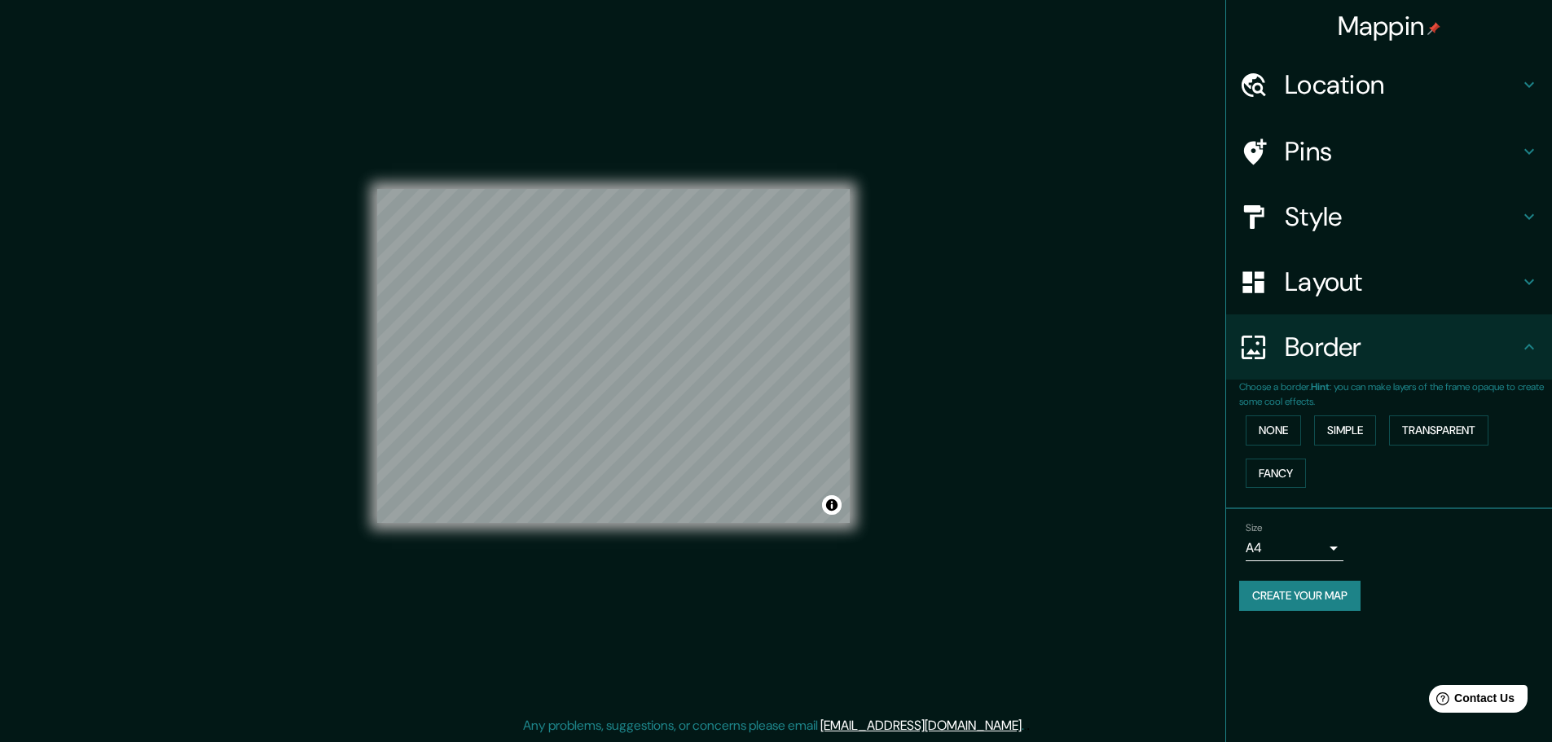
click at [1311, 281] on h4 "Layout" at bounding box center [1402, 282] width 235 height 33
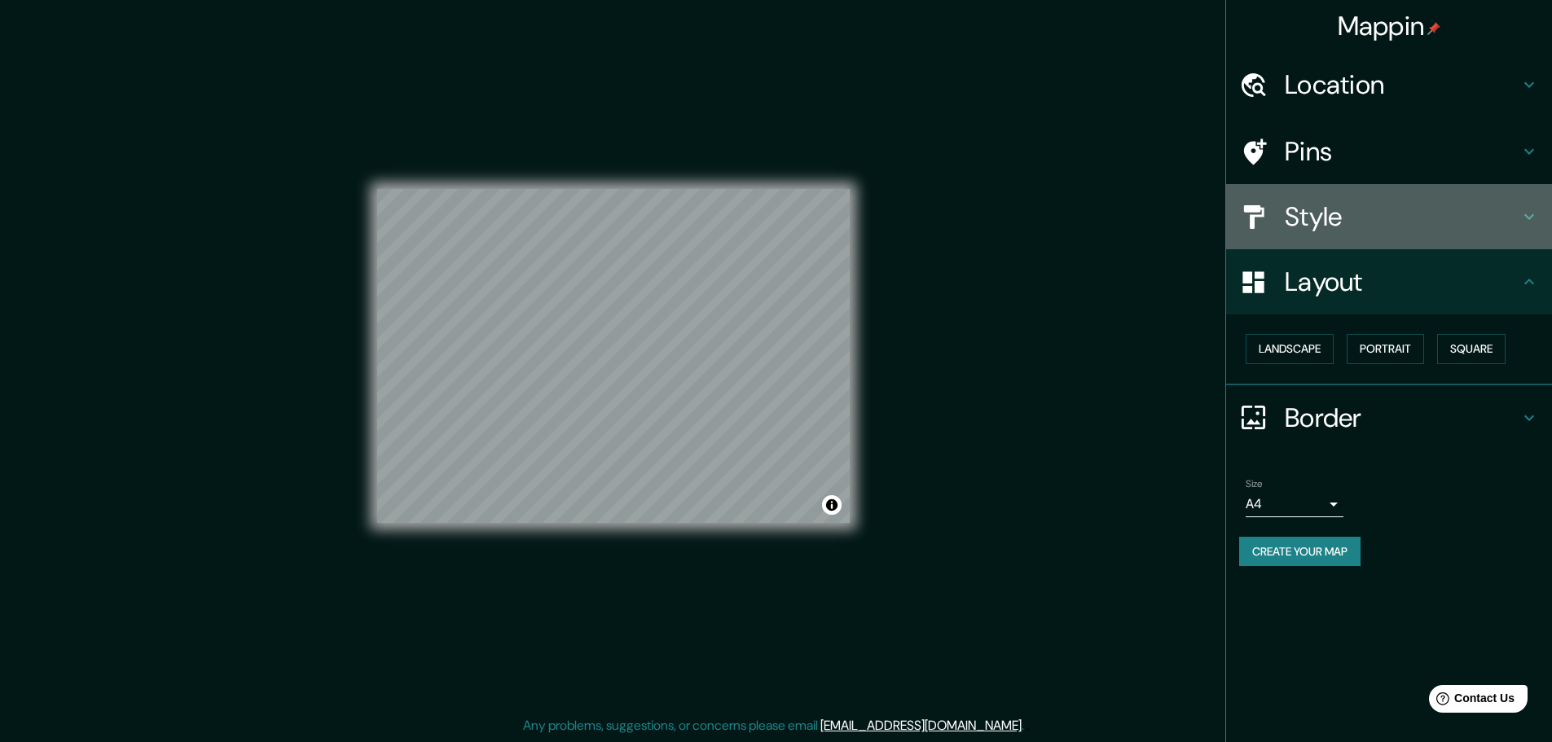
click at [1323, 228] on h4 "Style" at bounding box center [1402, 216] width 235 height 33
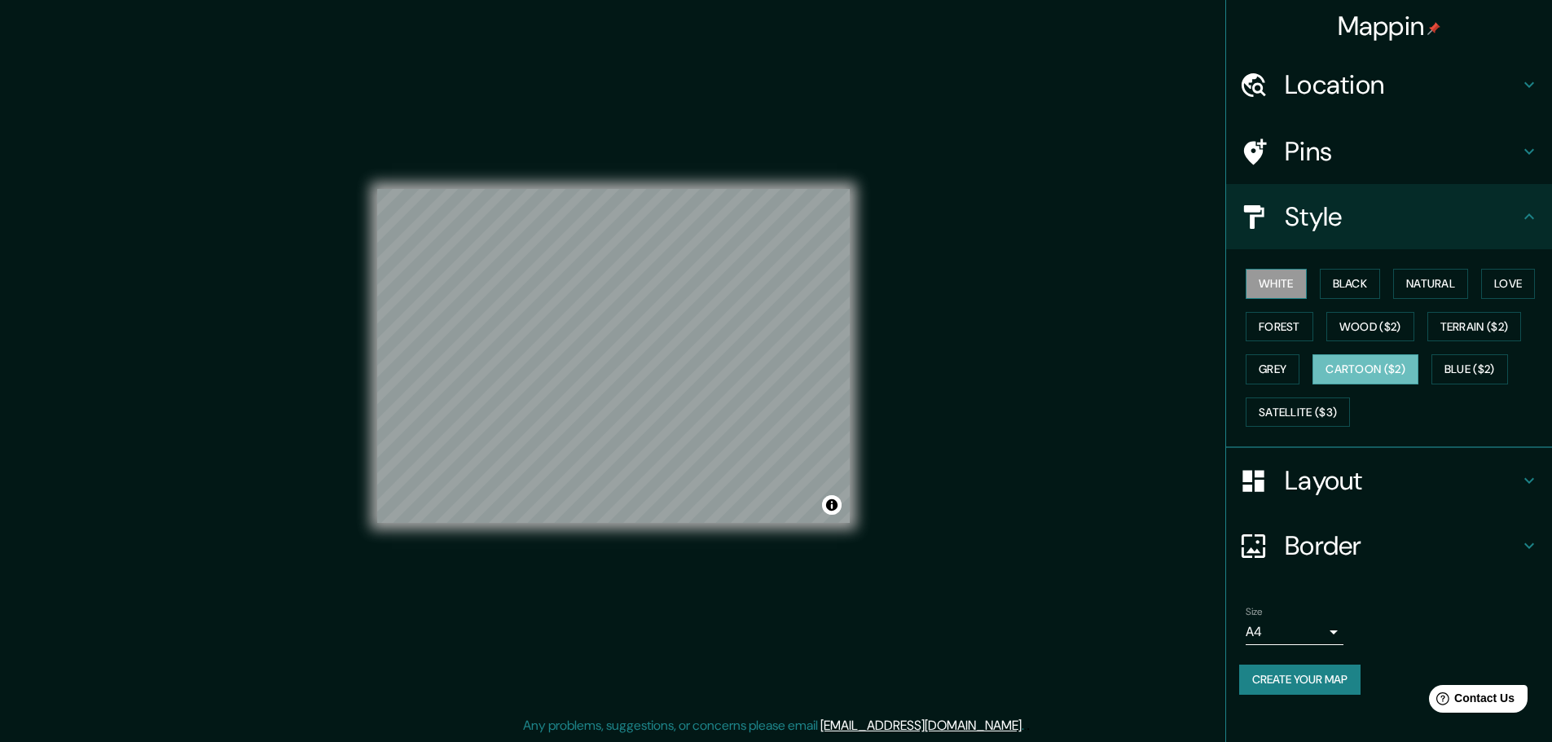
click at [1265, 275] on button "White" at bounding box center [1275, 284] width 61 height 30
click at [1364, 281] on button "Black" at bounding box center [1350, 284] width 61 height 30
click at [1285, 150] on h4 "Pins" at bounding box center [1402, 151] width 235 height 33
